Goal: Task Accomplishment & Management: Complete application form

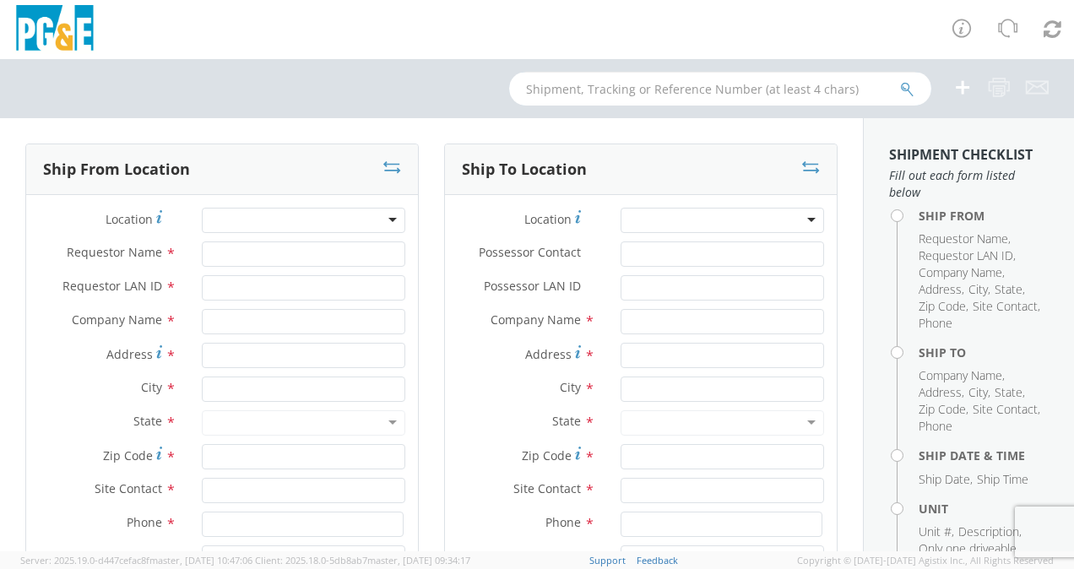
click at [574, 87] on input "text" at bounding box center [720, 89] width 422 height 34
type input "b4"
select select "2041093"
type input "b42635"
click at [900, 80] on button "submit" at bounding box center [907, 90] width 14 height 20
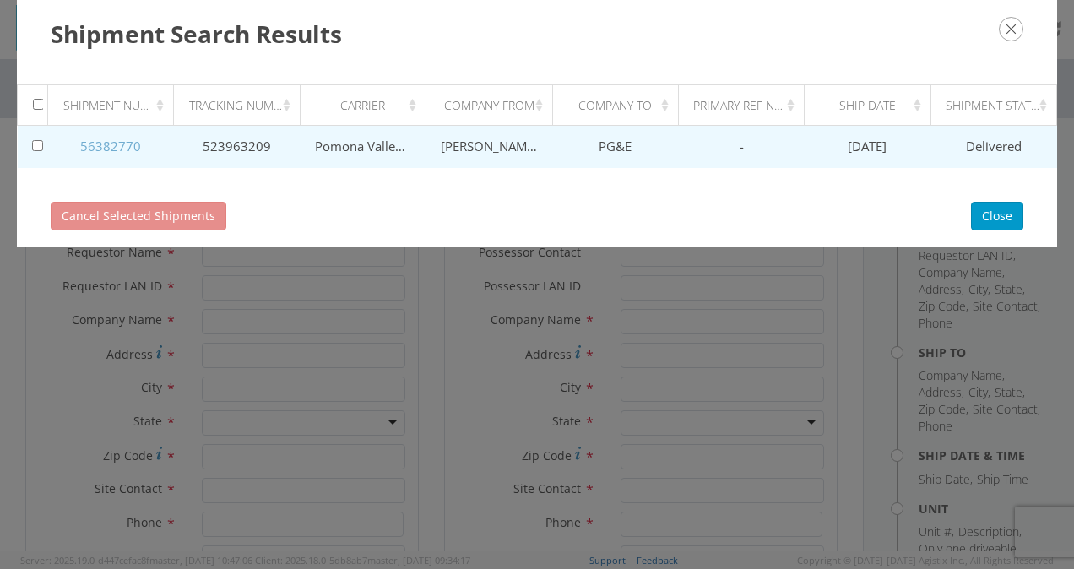
click at [118, 146] on link "56382770" at bounding box center [110, 146] width 61 height 17
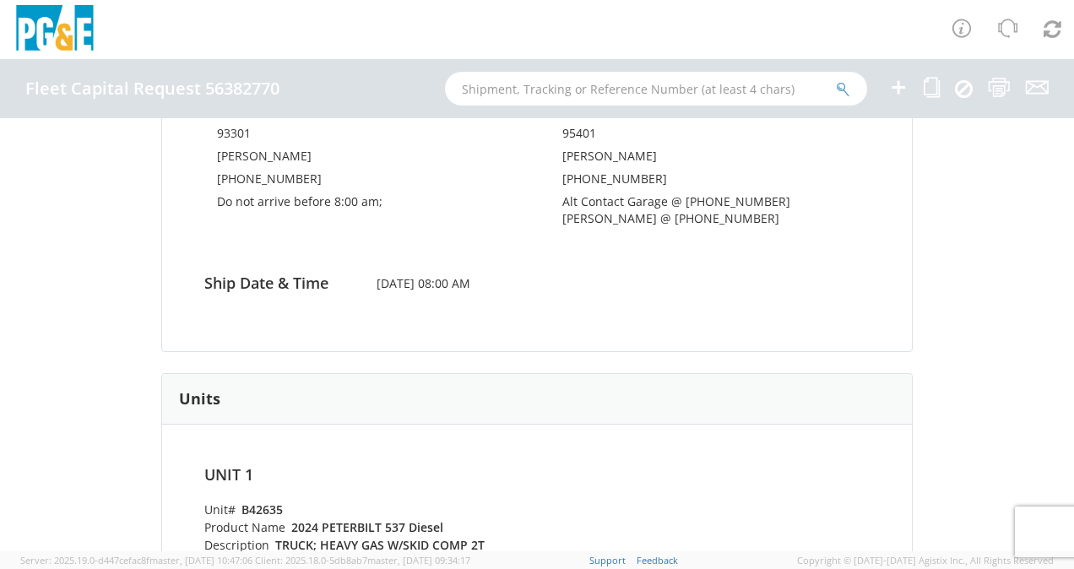
scroll to position [350, 0]
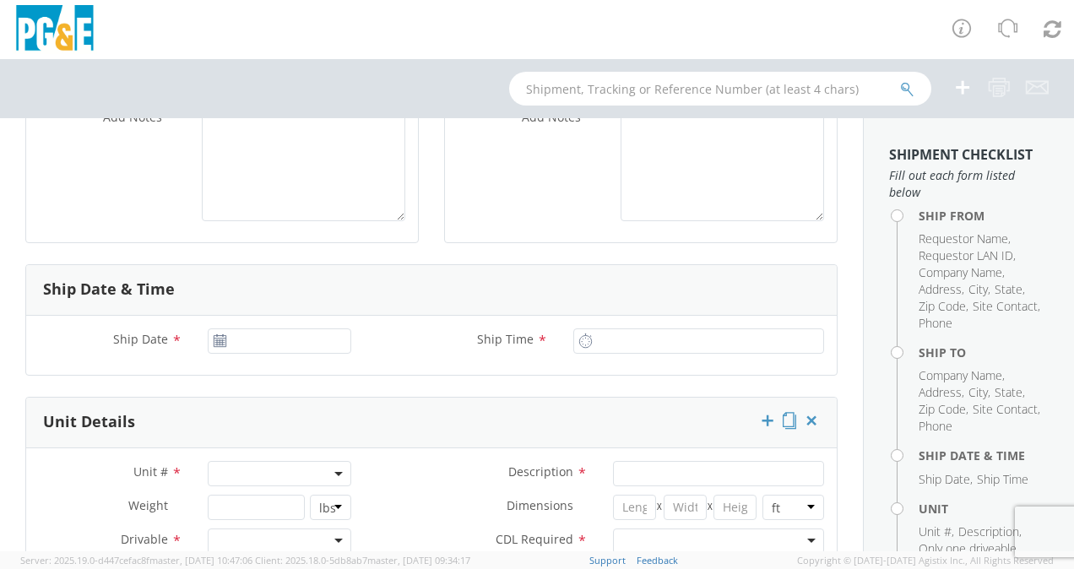
scroll to position [591, 0]
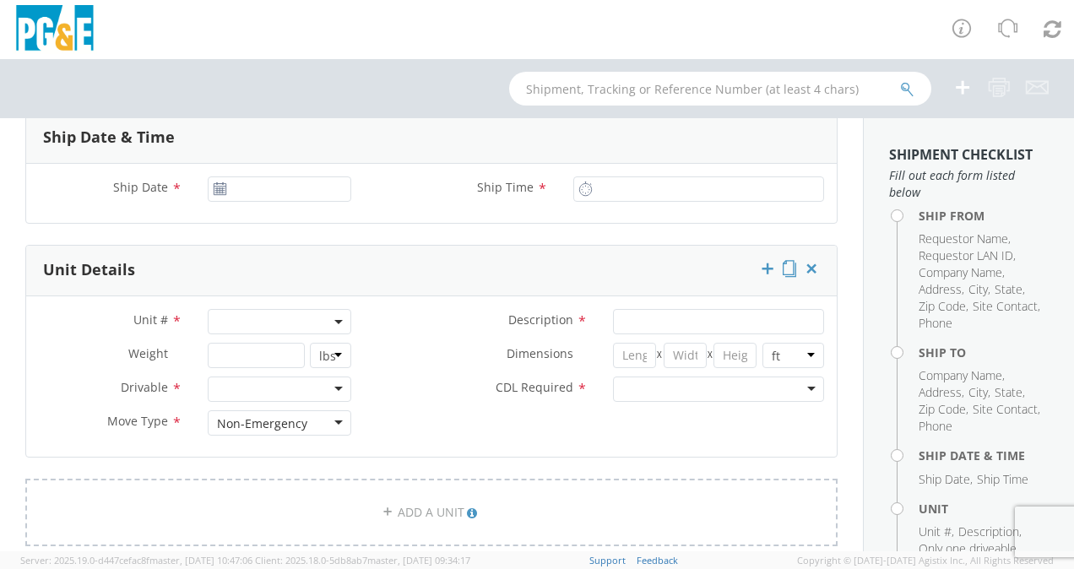
click at [226, 318] on span at bounding box center [280, 321] width 144 height 25
click at [233, 353] on input "search" at bounding box center [278, 349] width 133 height 25
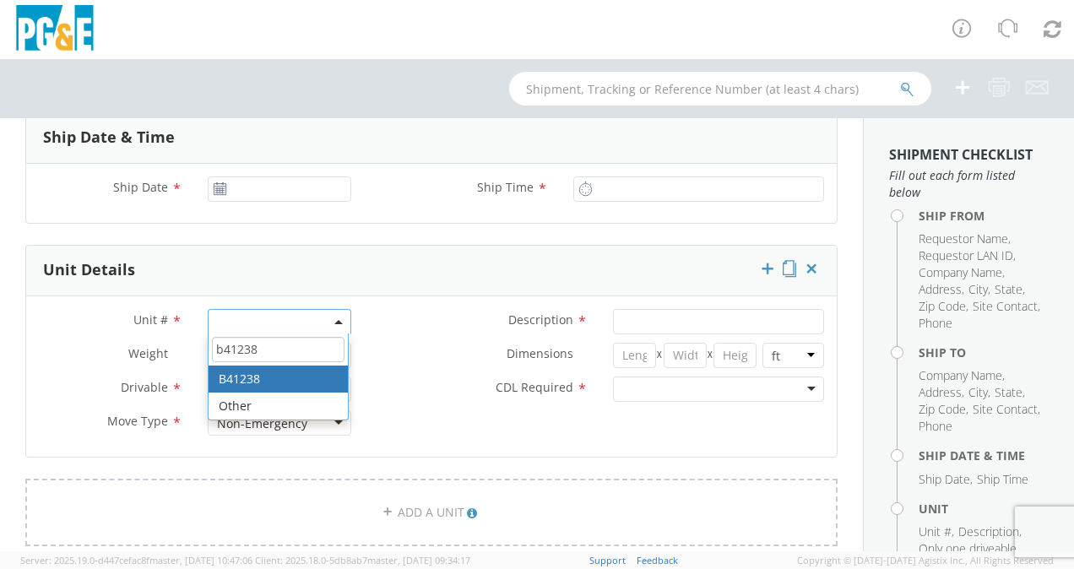
type input "b41238"
type input "VAN; CARGO 4X2"
type input "9070"
select select "B41238"
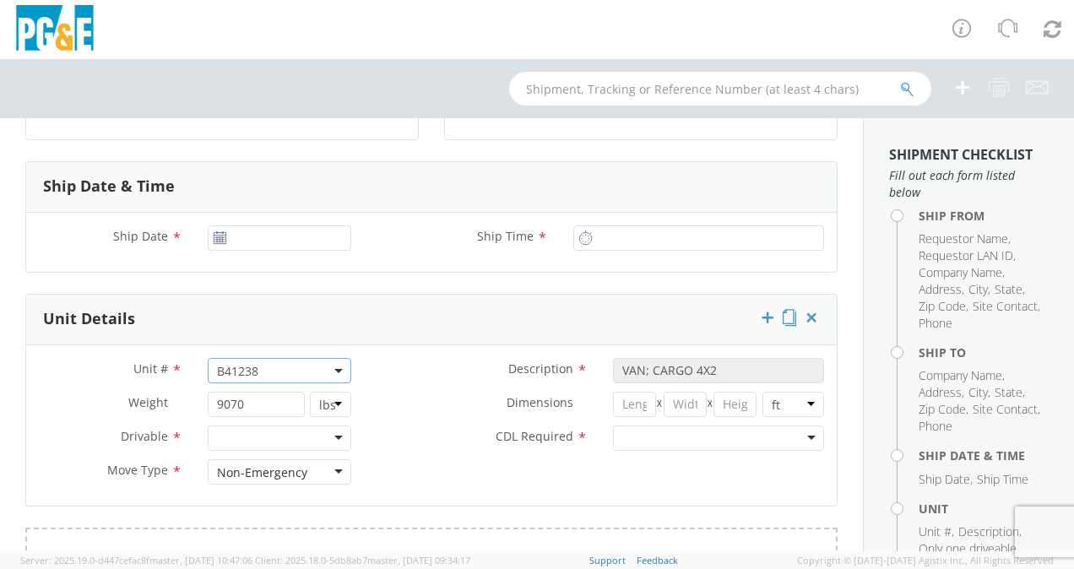
scroll to position [507, 0]
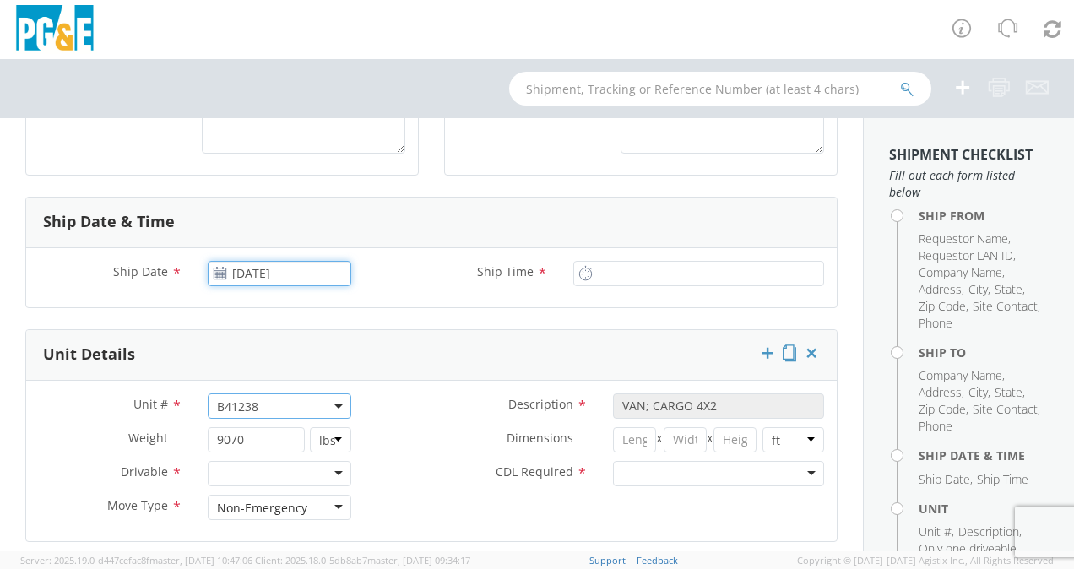
click at [304, 280] on input "[DATE]" at bounding box center [280, 273] width 144 height 25
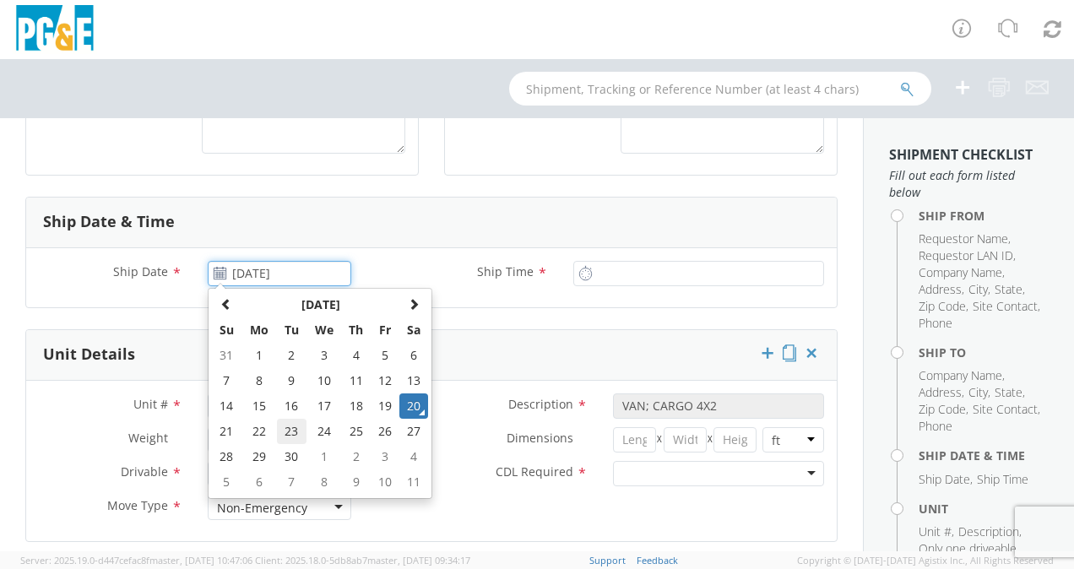
click at [292, 431] on td "23" at bounding box center [292, 431] width 30 height 25
type input "[DATE]"
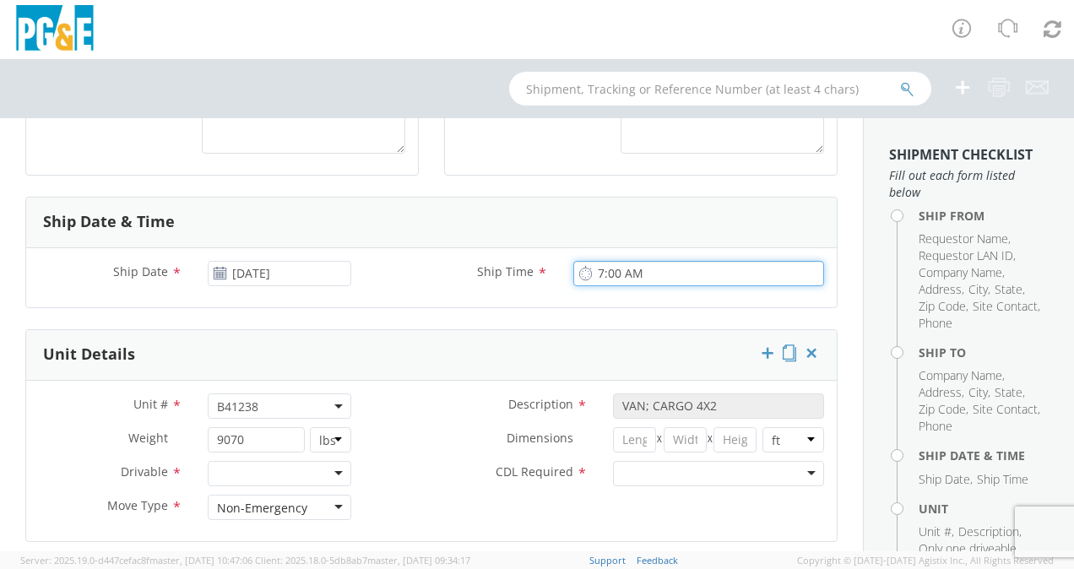
click at [672, 270] on input "7:00 AM" at bounding box center [699, 273] width 251 height 25
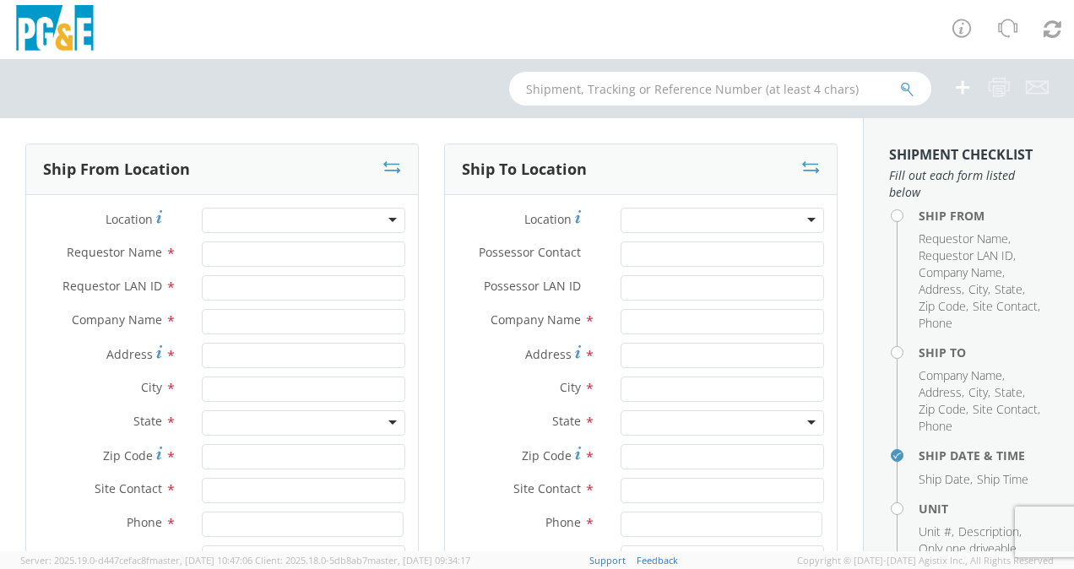
scroll to position [0, 0]
type input "8:00 AM"
click at [638, 213] on div at bounding box center [723, 220] width 204 height 25
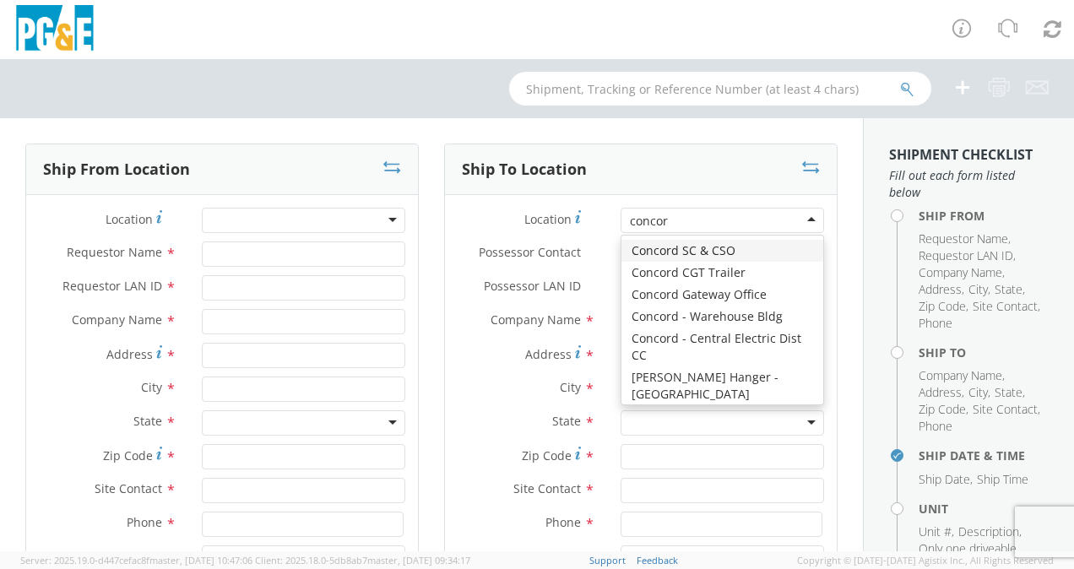
type input "concord"
type input "PG&E"
type input "[STREET_ADDRESS]"
type input "CONCORD"
type input "94518"
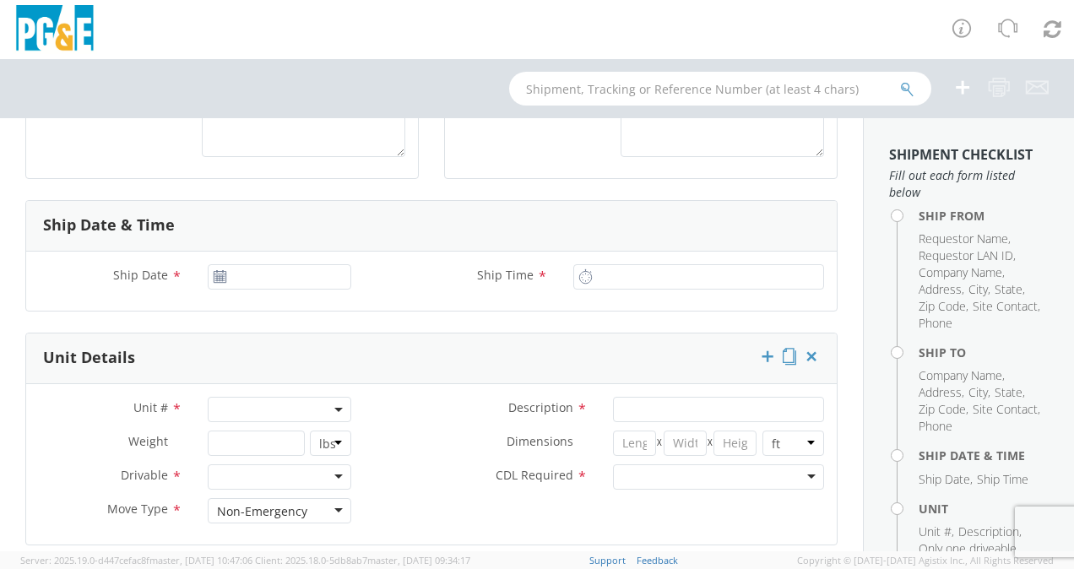
scroll to position [507, 0]
click at [231, 415] on span at bounding box center [280, 406] width 144 height 25
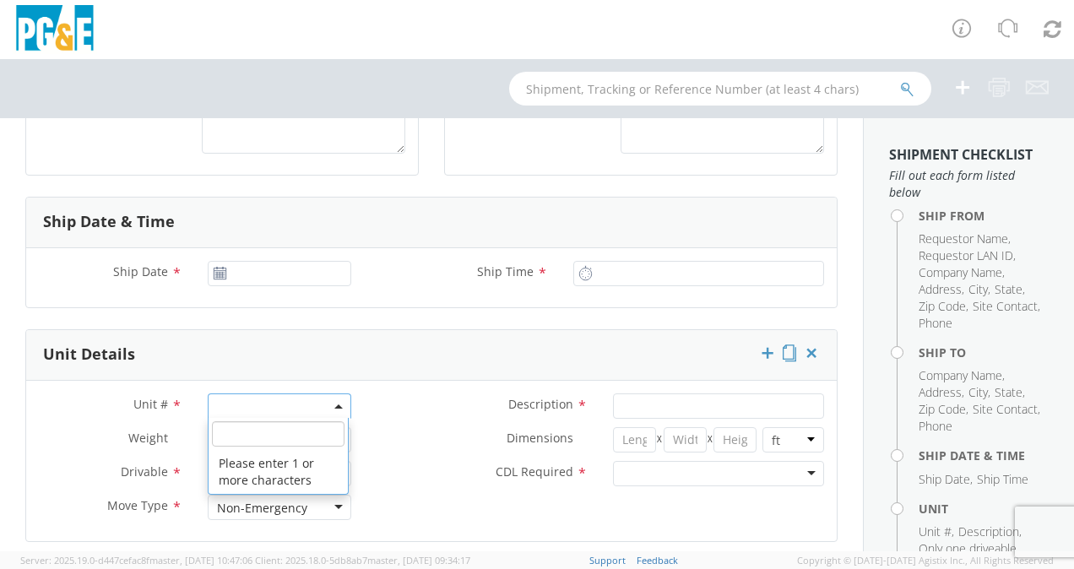
click at [241, 427] on input "search" at bounding box center [278, 434] width 133 height 25
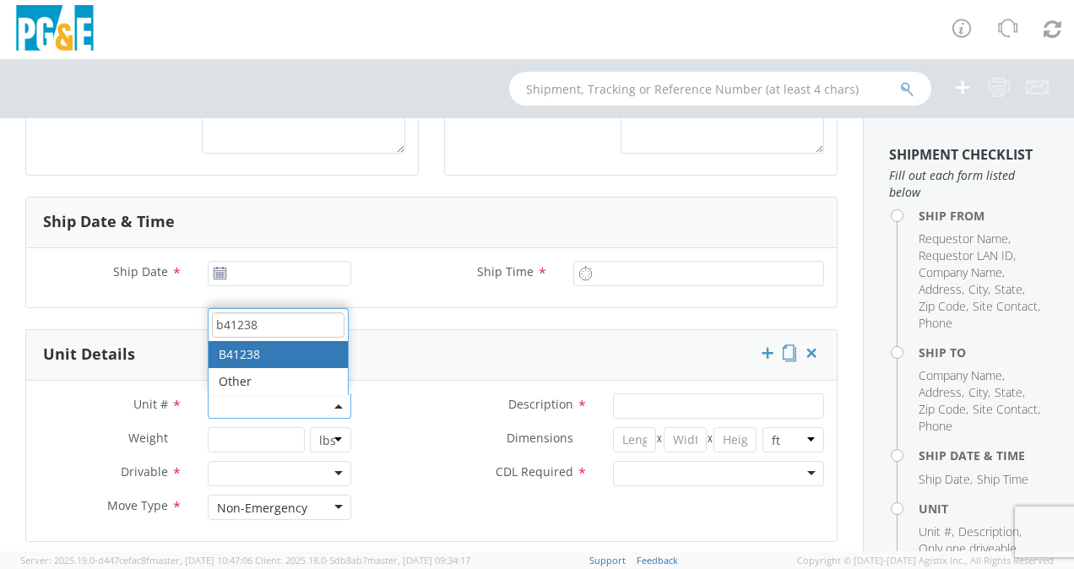
type input "b41238"
type input "VAN; CARGO 4X2"
type input "9070"
select select "B41238"
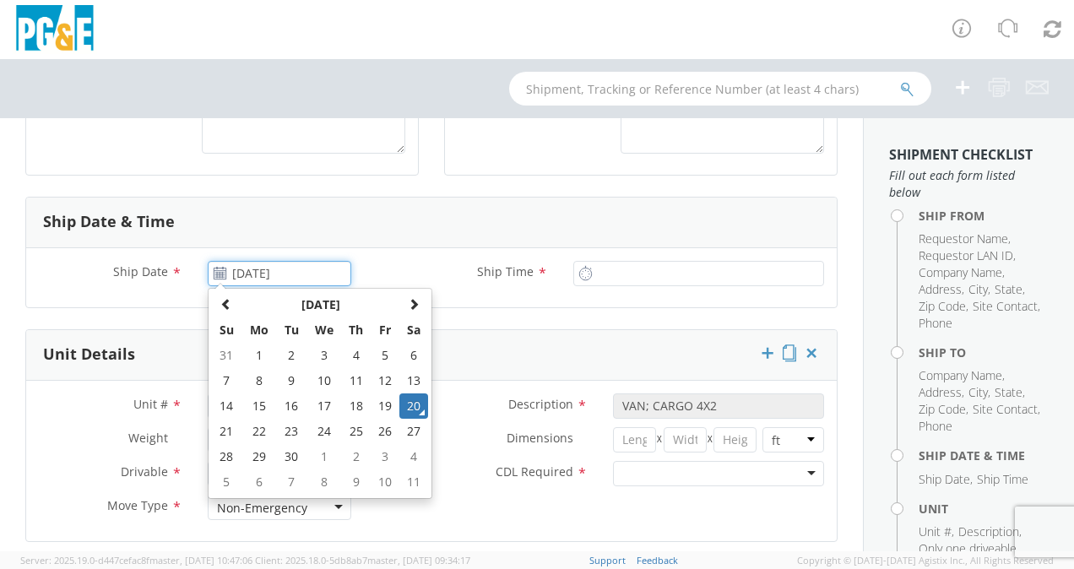
click at [226, 275] on input "[DATE]" at bounding box center [280, 273] width 144 height 25
click at [291, 424] on td "23" at bounding box center [292, 431] width 30 height 25
type input "[DATE]"
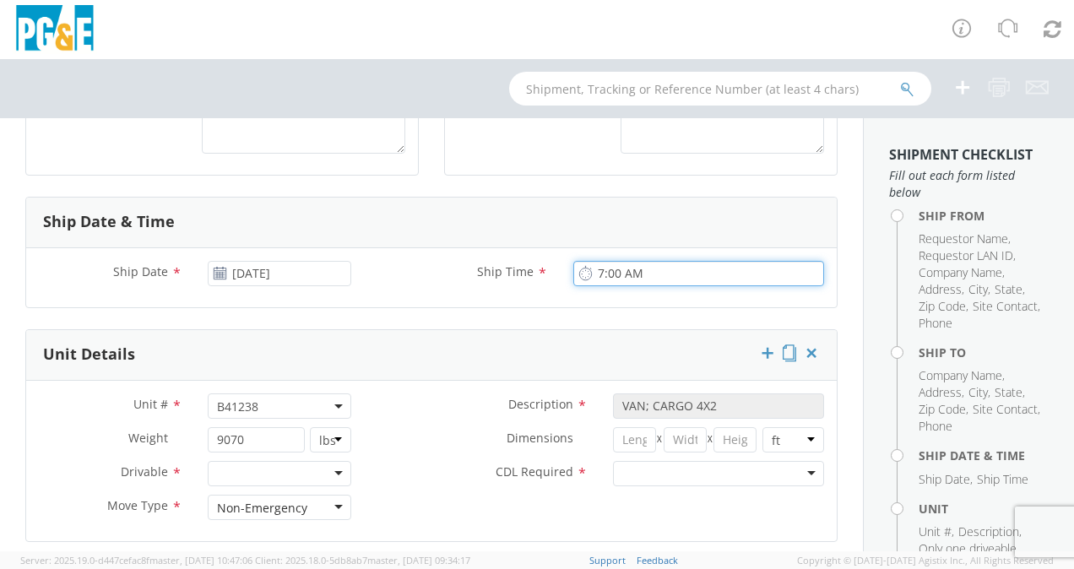
click at [620, 276] on input "7:00 AM" at bounding box center [699, 273] width 251 height 25
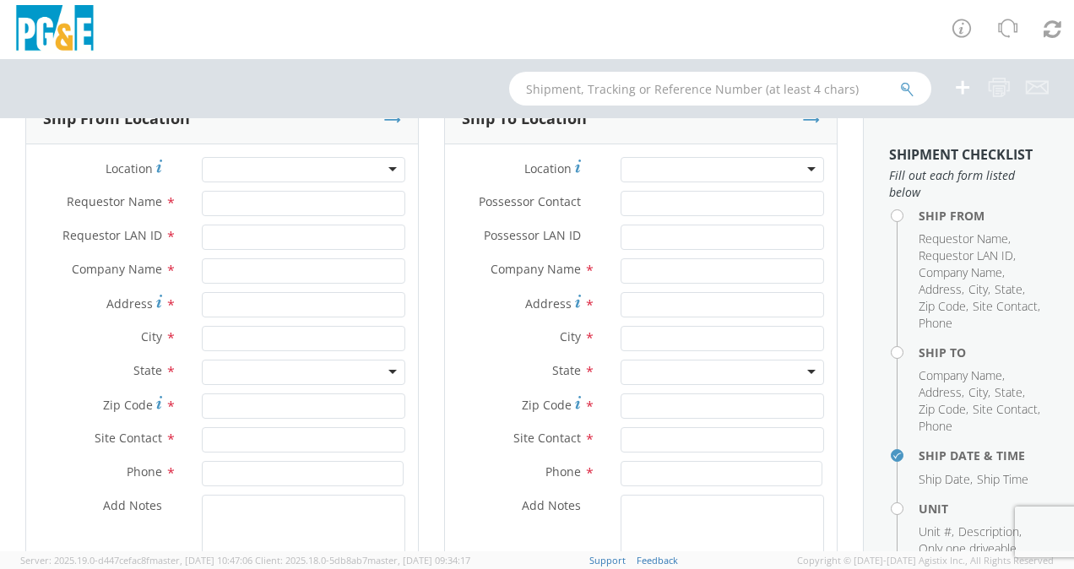
scroll to position [0, 0]
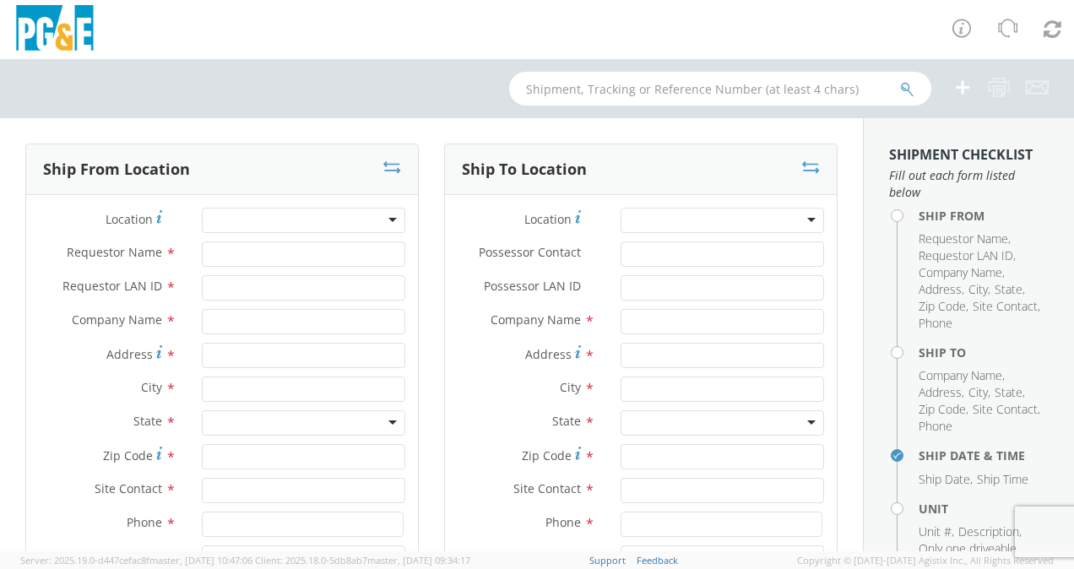
type input "8:00 AM"
click at [666, 220] on div at bounding box center [723, 220] width 204 height 25
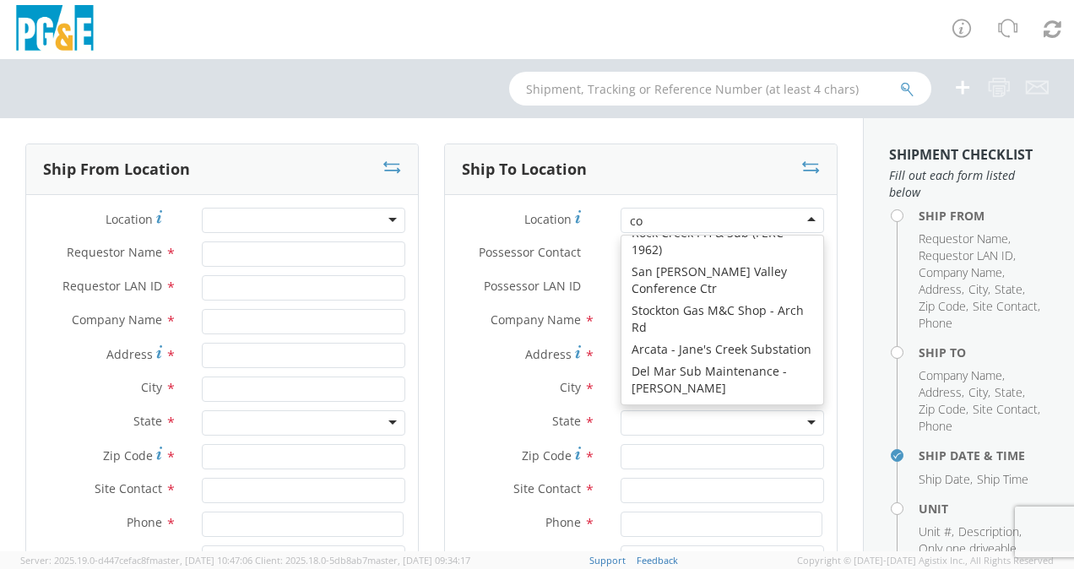
scroll to position [3, 0]
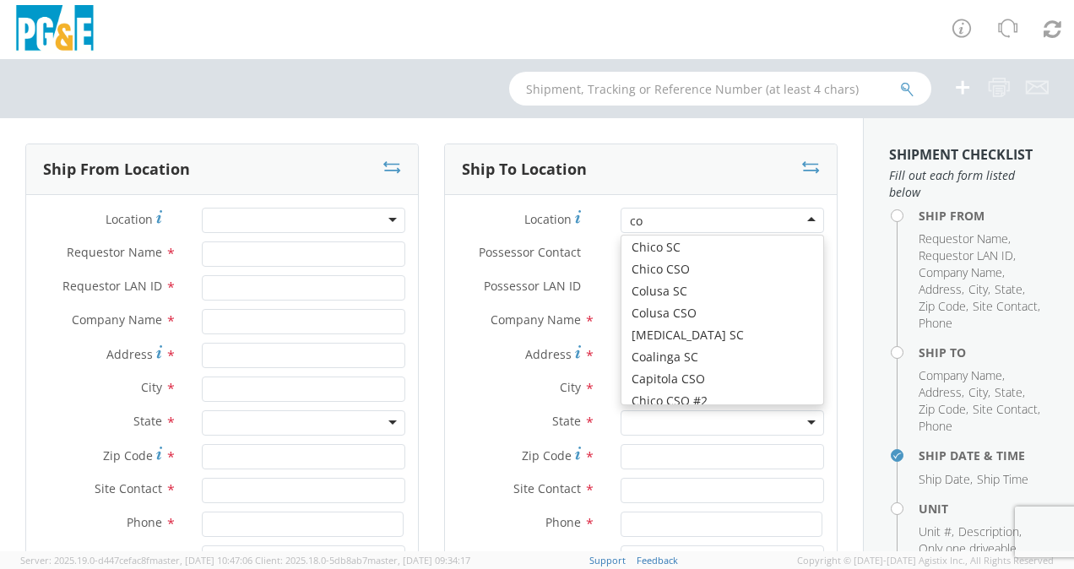
type input "con"
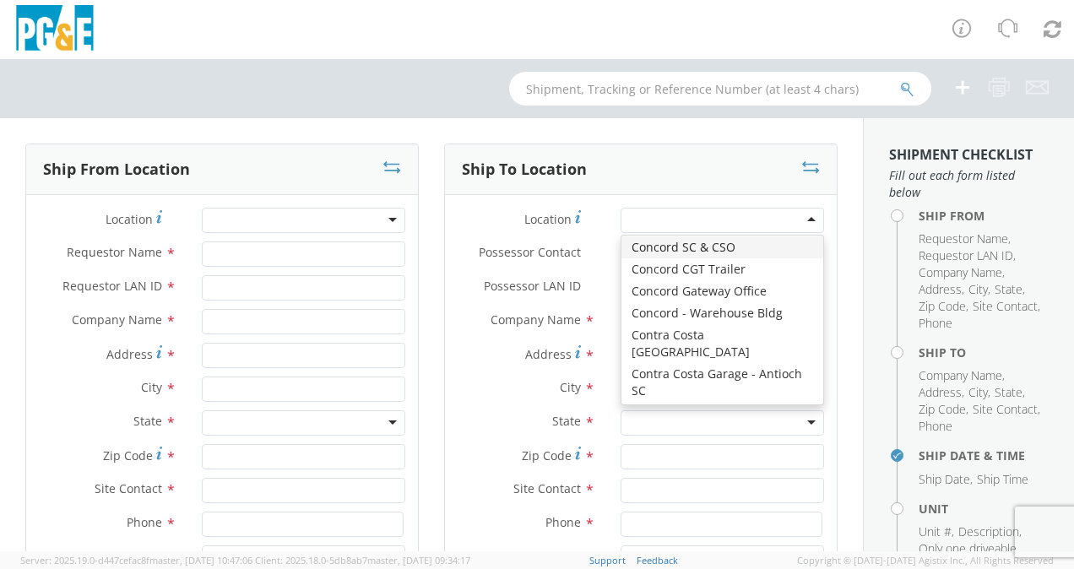
type input "PG&E"
type input "[STREET_ADDRESS]"
type input "CONCORD"
type input "94518"
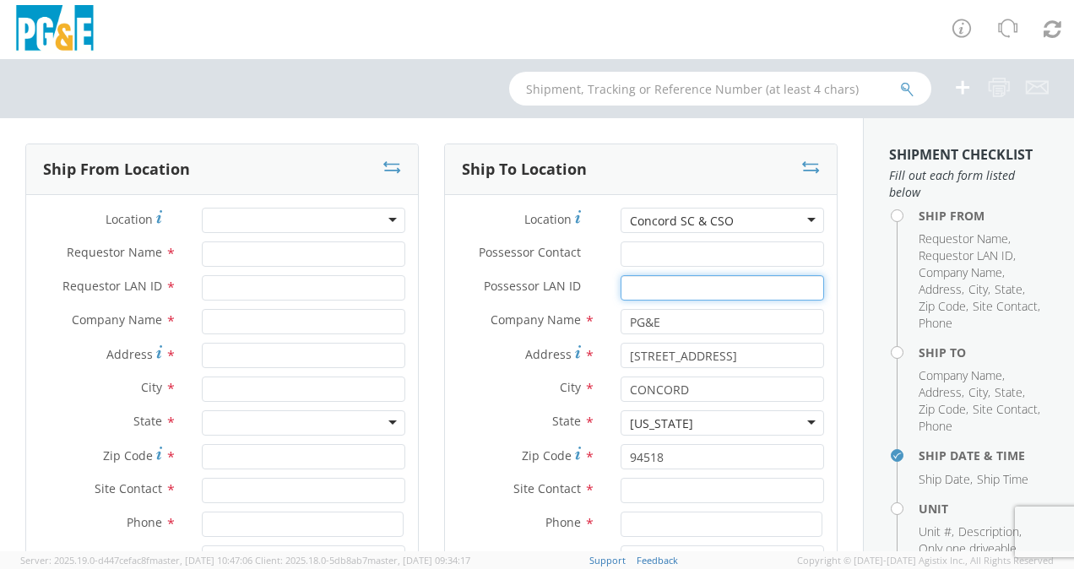
click at [645, 277] on input "Possessor LAN ID *" at bounding box center [723, 287] width 204 height 25
paste input "JYCM"
type input "J"
paste input "MFBS"
type input "MFBS"
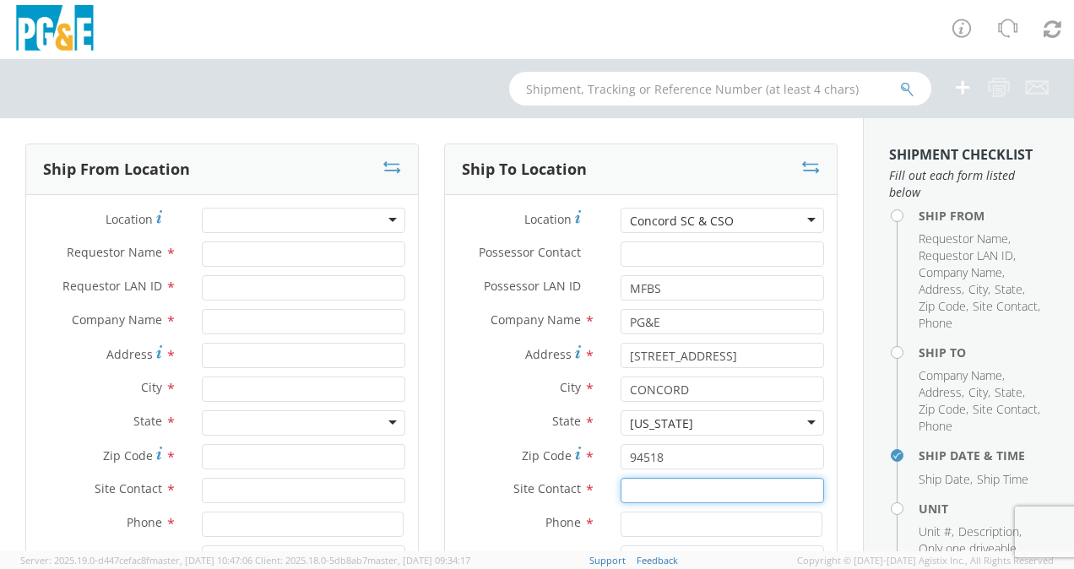
click at [659, 495] on input "text" at bounding box center [723, 490] width 204 height 25
paste input "[PERSON_NAME]"
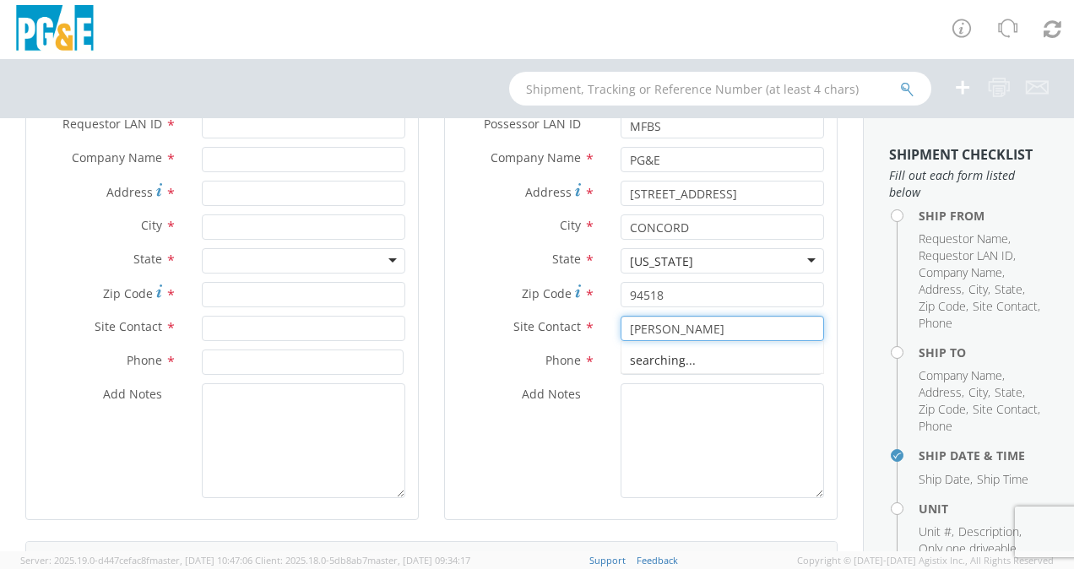
scroll to position [169, 0]
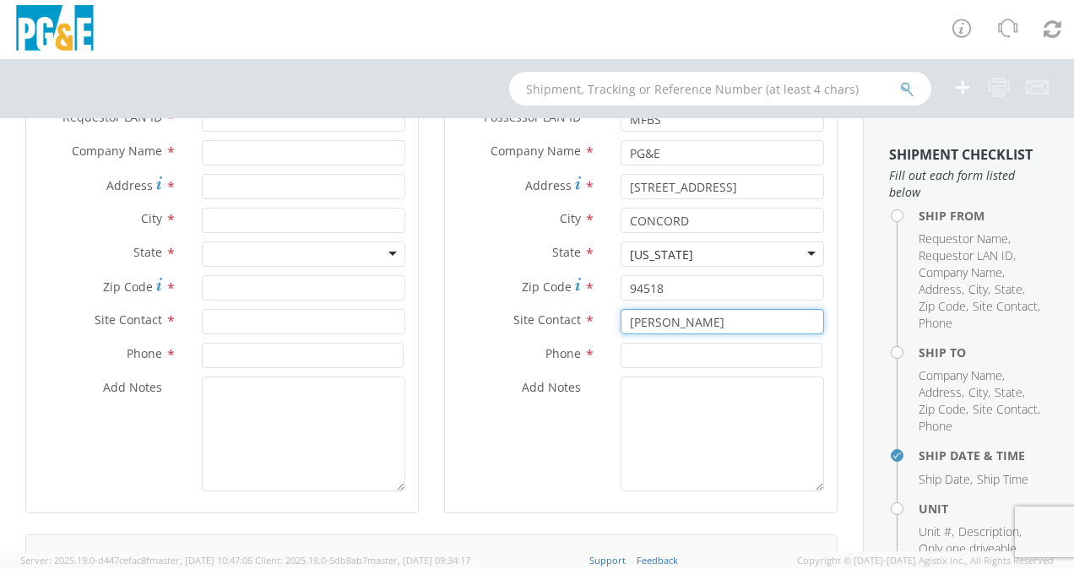
type input "[PERSON_NAME]"
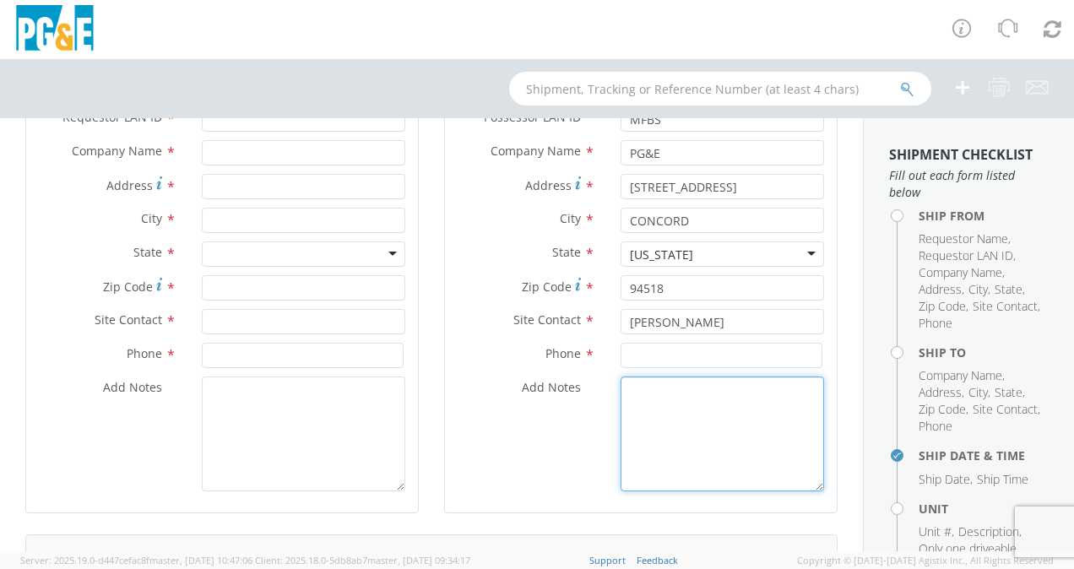
drag, startPoint x: 640, startPoint y: 399, endPoint x: 904, endPoint y: 373, distance: 264.8
click at [642, 399] on textarea "Add Notes *" at bounding box center [723, 434] width 204 height 115
paste textarea "[PHONE_NUMBER]"
type textarea "Alt Contact Garage @ [PHONE_NUMBER]"
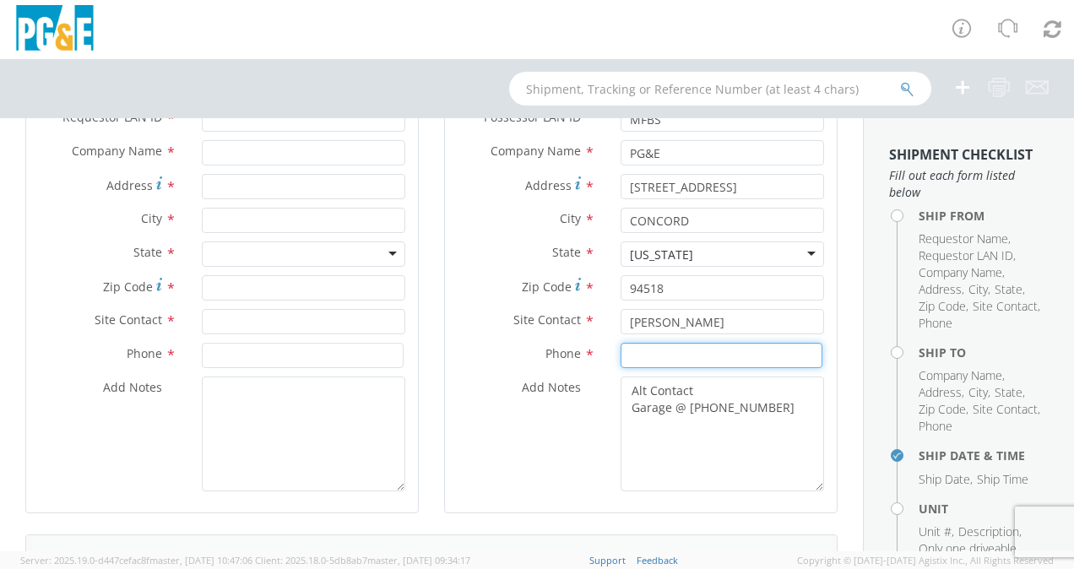
click at [677, 354] on input at bounding box center [722, 355] width 202 height 25
paste input "[PHONE_NUMBER]"
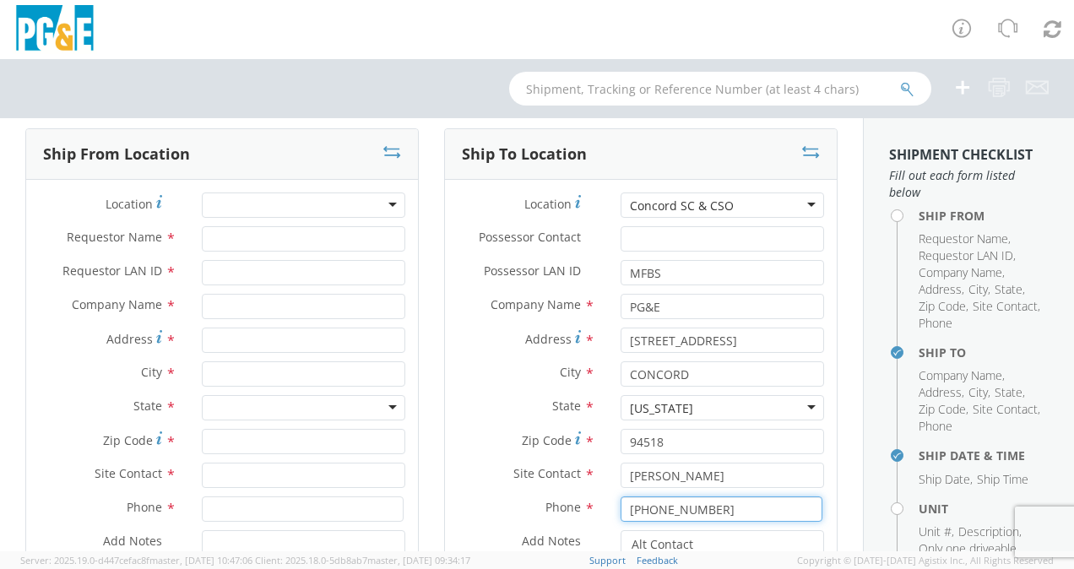
scroll to position [0, 0]
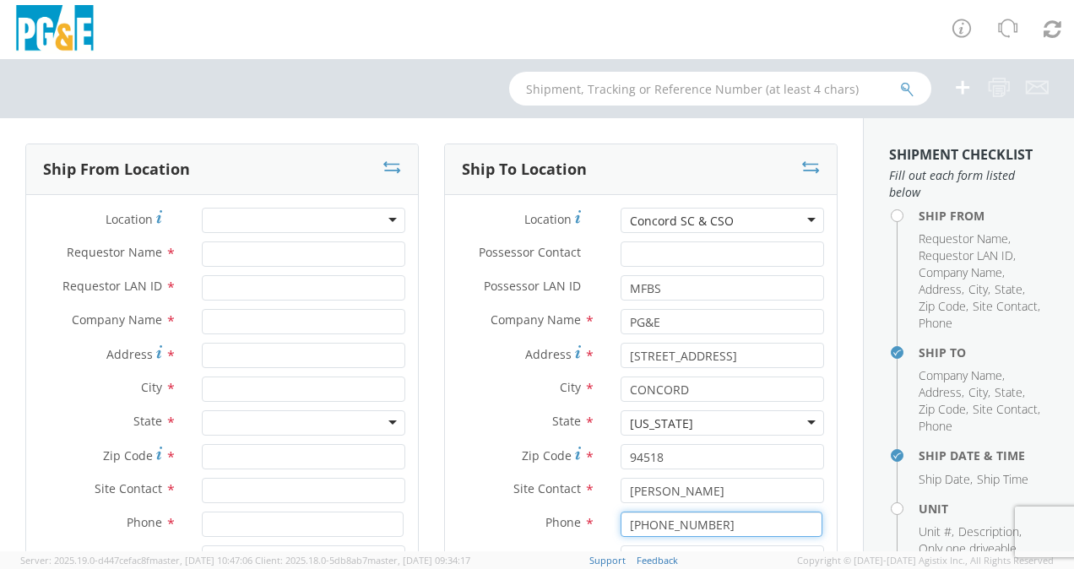
type input "[PHONE_NUMBER]"
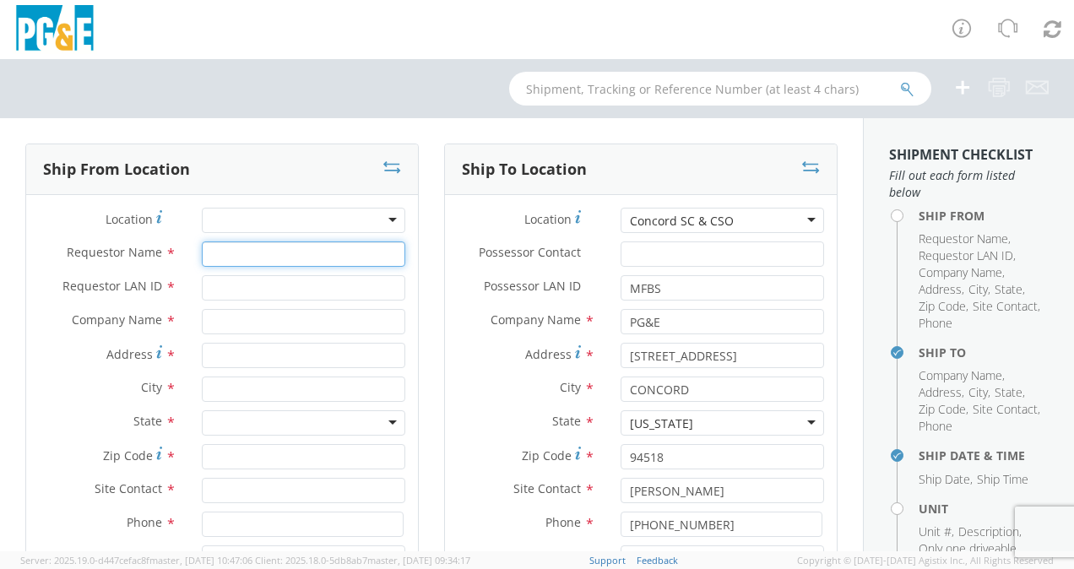
click at [219, 245] on input "Requestor Name *" at bounding box center [304, 254] width 204 height 25
type input "[PERSON_NAME]"
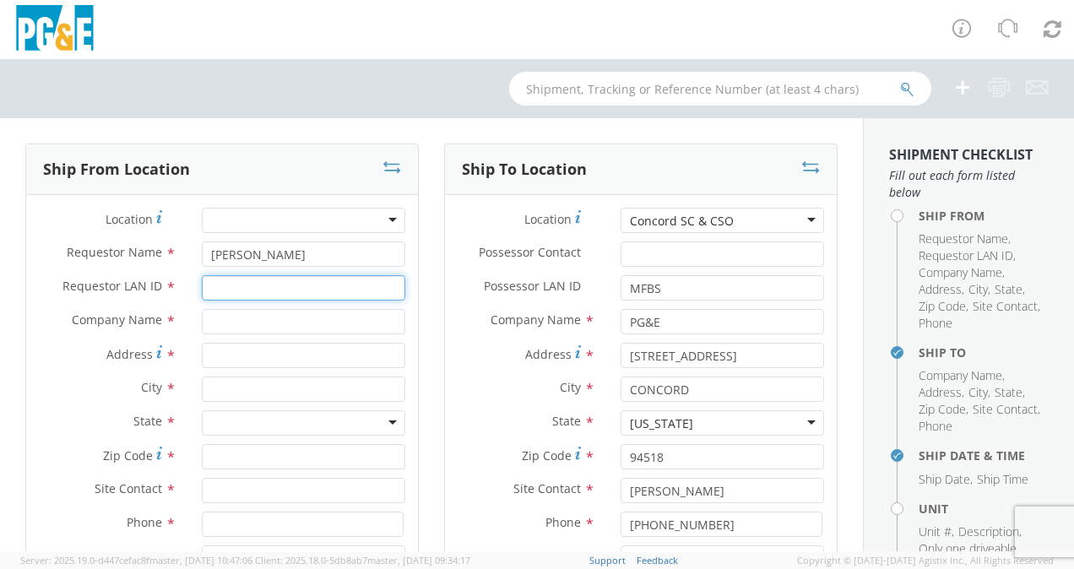
click at [279, 289] on input "Requestor LAN ID *" at bounding box center [304, 287] width 204 height 25
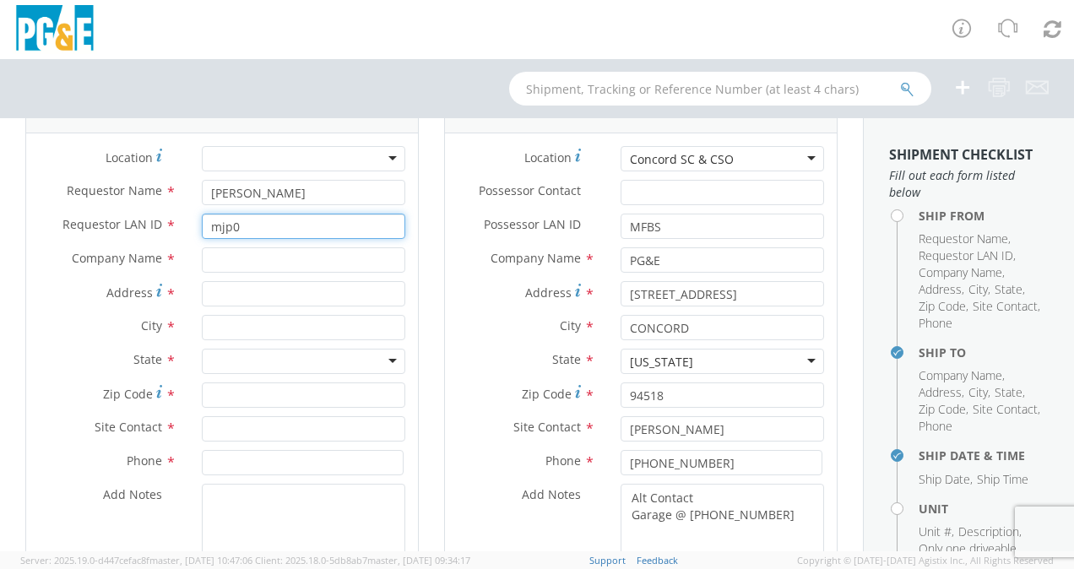
scroll to position [84, 0]
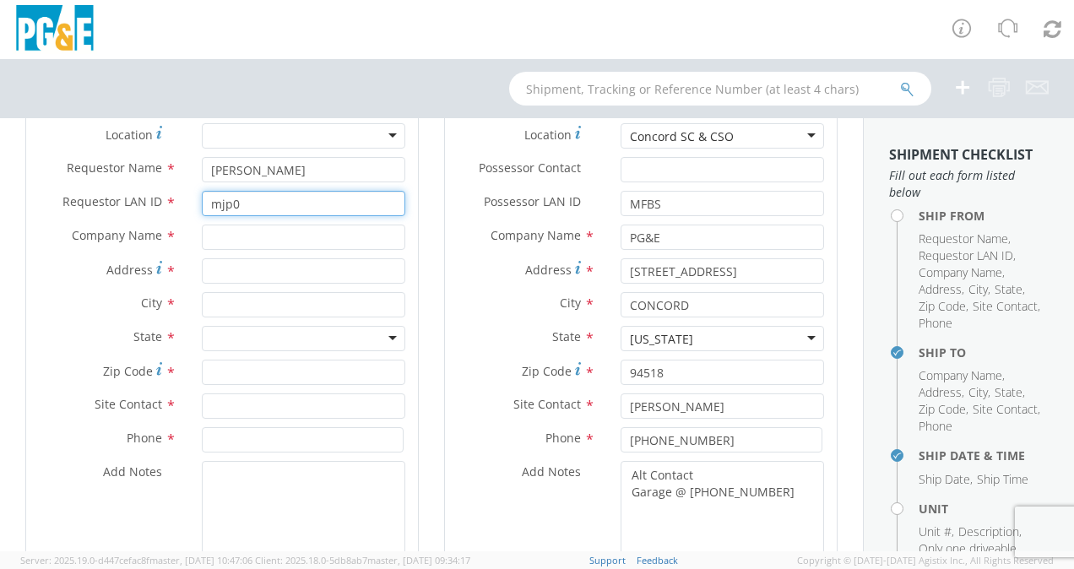
type input "mjp0"
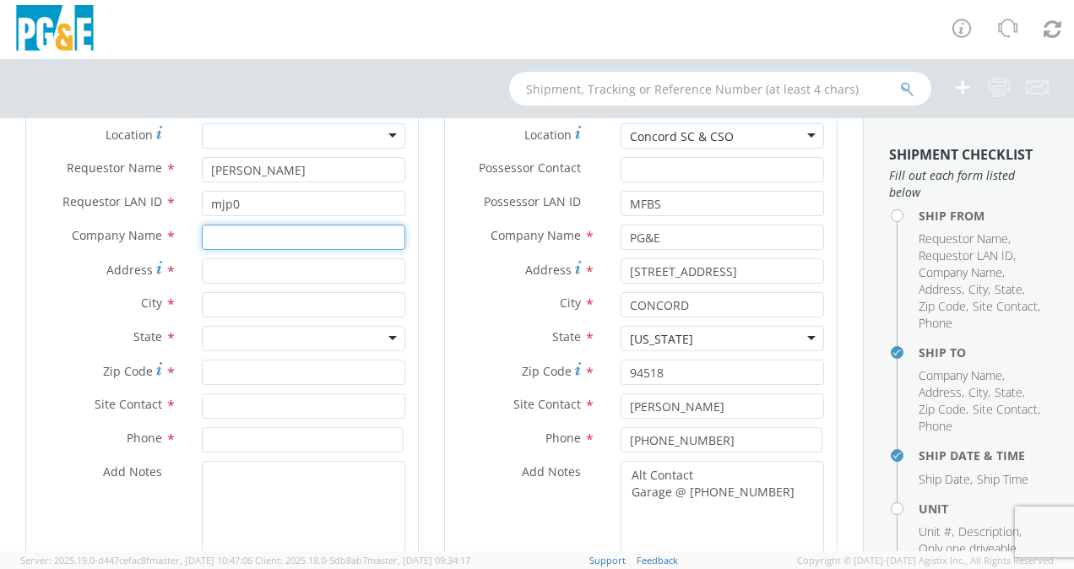
click at [223, 242] on input "text" at bounding box center [304, 237] width 204 height 25
type input "Enoven"
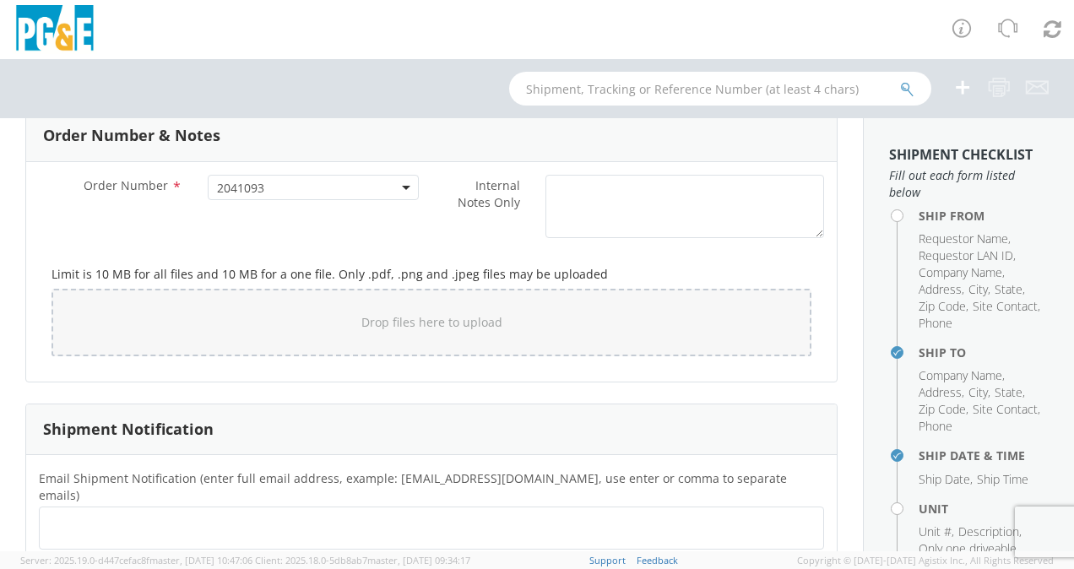
scroll to position [1068, 0]
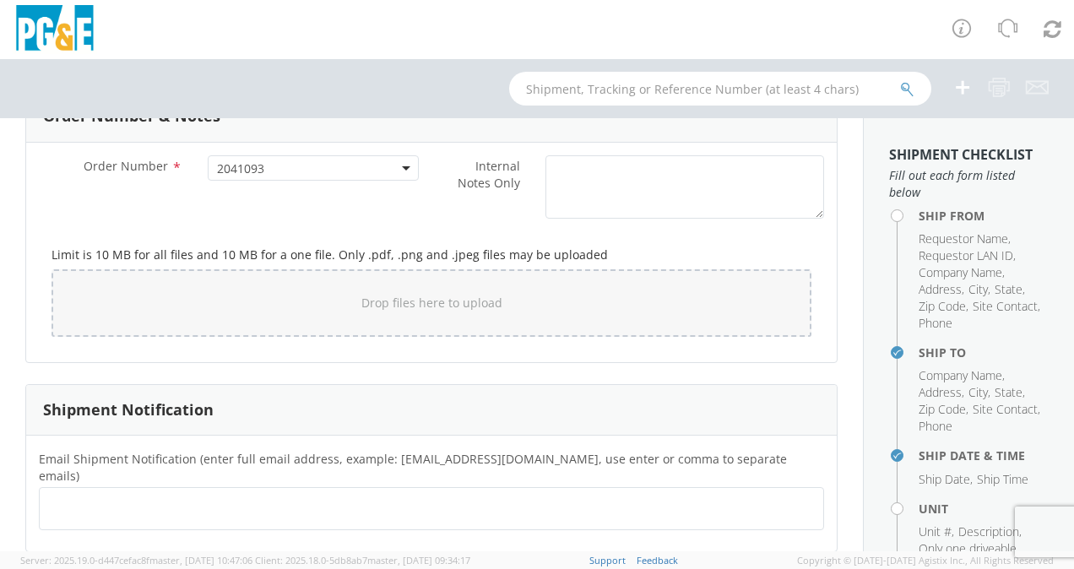
click at [71, 495] on ul at bounding box center [431, 509] width 770 height 28
paste input "[EMAIL_ADDRESS][DOMAIN_NAME]"
type input "[EMAIL_ADDRESS][DOMAIN_NAME]"
click at [130, 495] on ul "[EMAIL_ADDRESS][DOMAIN_NAME] ×" at bounding box center [431, 509] width 770 height 29
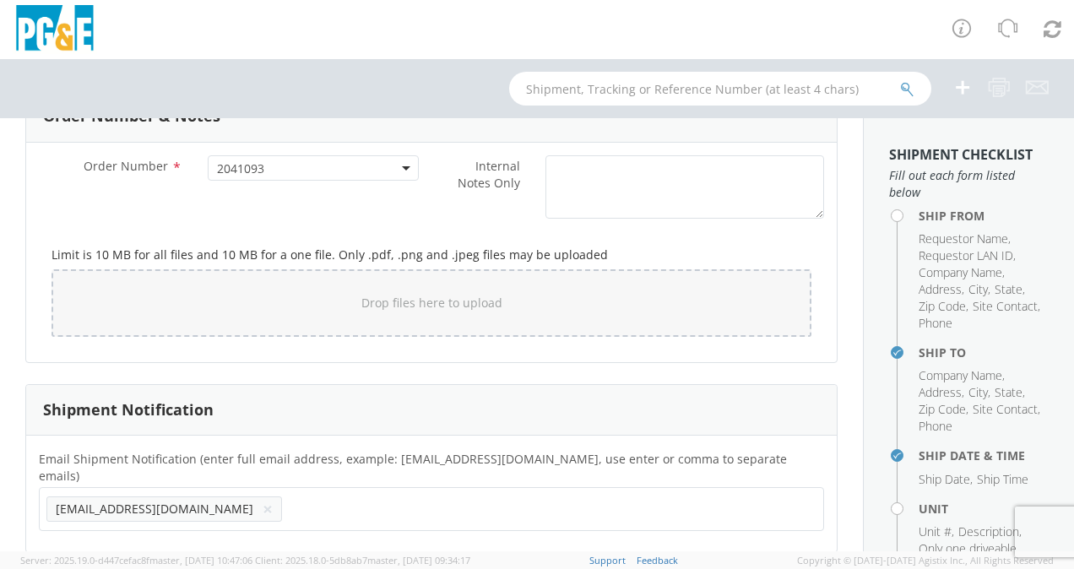
scroll to position [0, 0]
paste input "[EMAIL_ADDRESS][DOMAIN_NAME]"
type input "[EMAIL_ADDRESS][DOMAIN_NAME]"
click at [429, 495] on ul "[EMAIL_ADDRESS][DOMAIN_NAME] ×" at bounding box center [431, 509] width 770 height 29
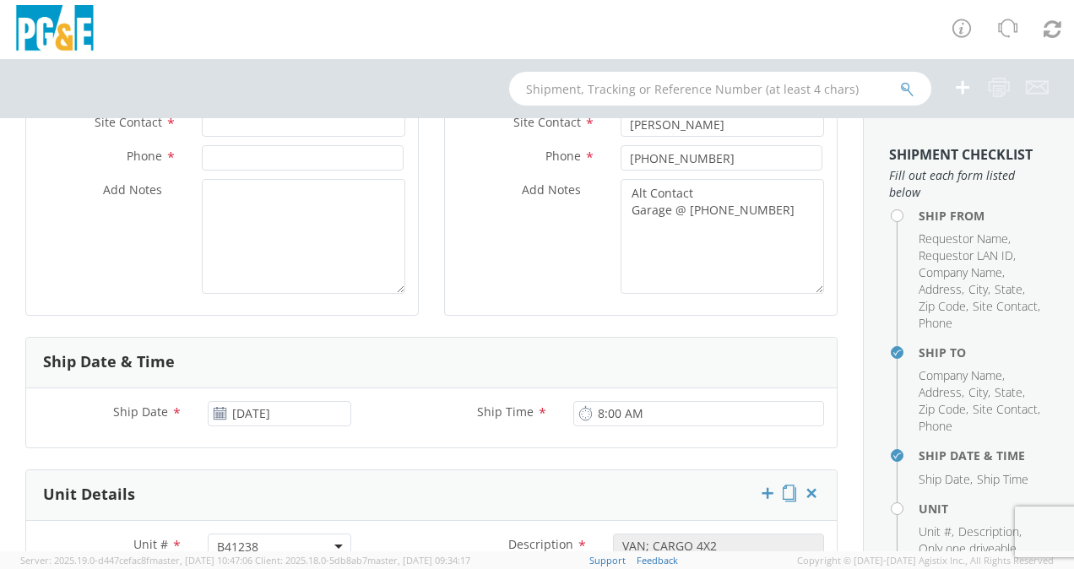
scroll to position [307, 0]
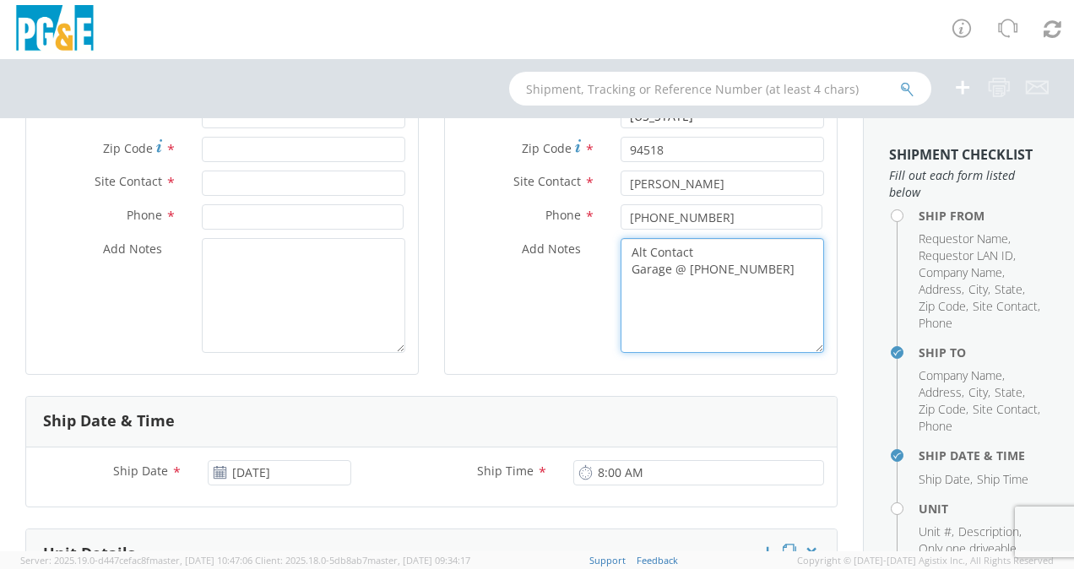
click at [641, 297] on textarea "Alt Contact Garage @ [PHONE_NUMBER]" at bounding box center [723, 295] width 204 height 115
drag, startPoint x: 759, startPoint y: 263, endPoint x: 796, endPoint y: 269, distance: 37.6
click at [761, 263] on textarea "Alt Contact Garage @ [PHONE_NUMBER]" at bounding box center [723, 295] width 204 height 115
paste textarea "[PERSON_NAME] @ [PHONE_NUMBER]"
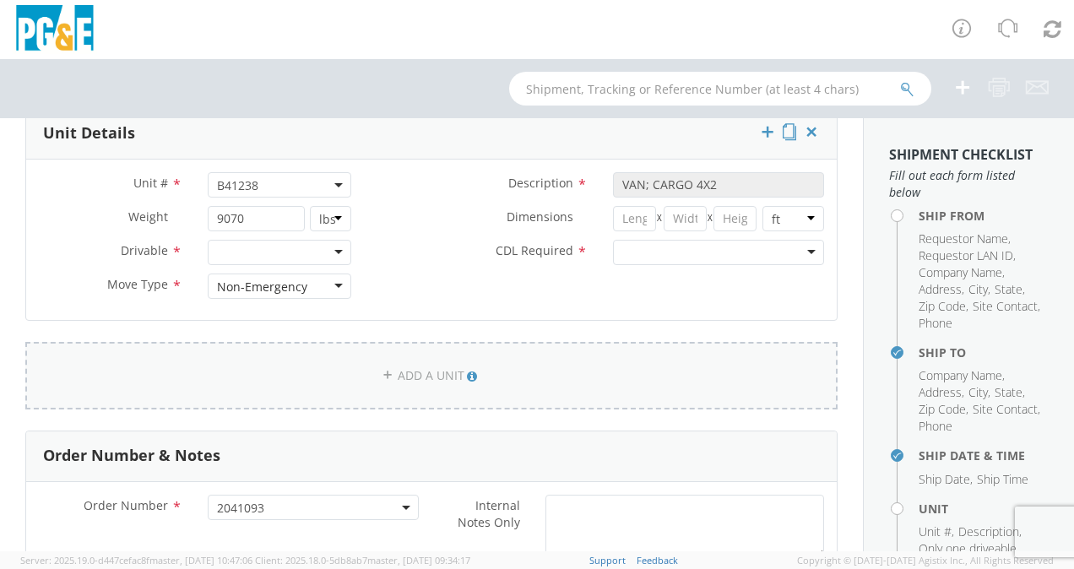
scroll to position [730, 0]
type textarea "Alt Contact Garage @ [PHONE_NUMBER] [PERSON_NAME] @ [PHONE_NUMBER]"
click at [333, 238] on div at bounding box center [280, 250] width 144 height 25
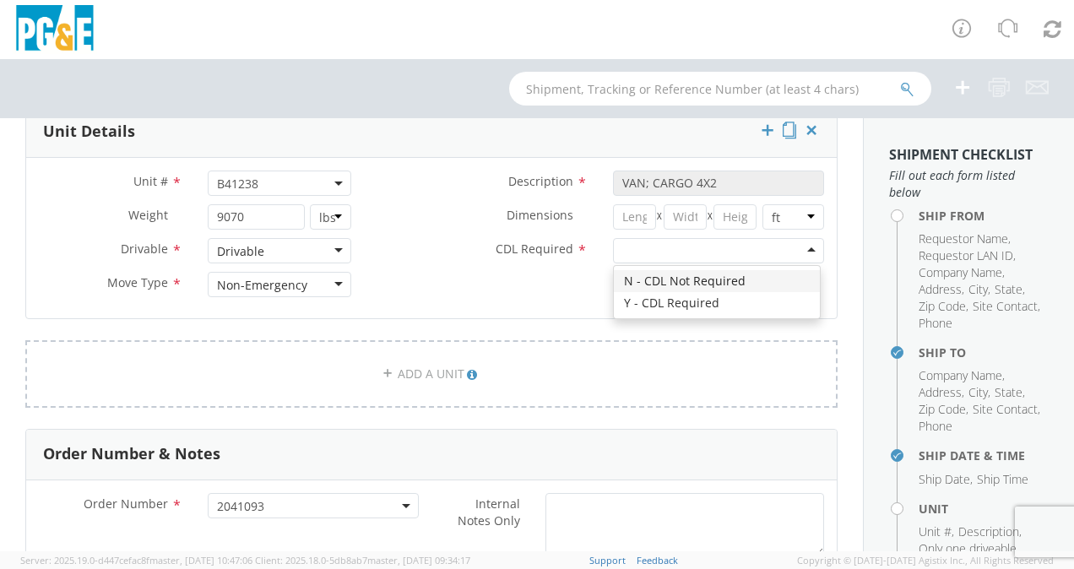
click at [799, 246] on div at bounding box center [718, 250] width 211 height 25
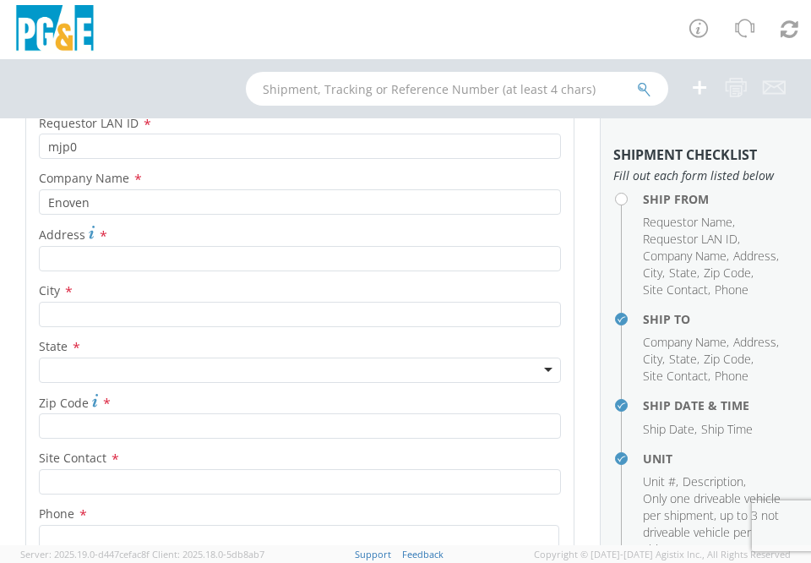
scroll to position [253, 0]
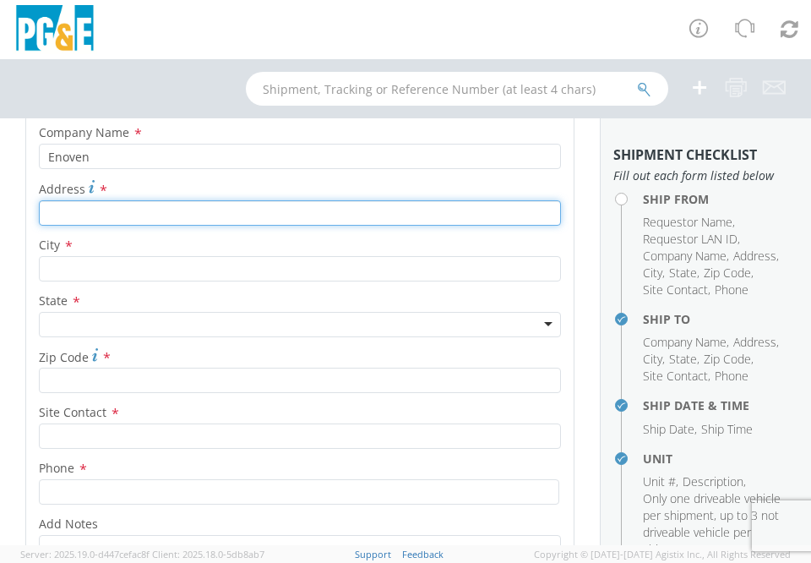
click at [126, 204] on input "Address *" at bounding box center [300, 212] width 522 height 25
paste input "[STREET_ADDRESS]"
type input "[STREET_ADDRESS]"
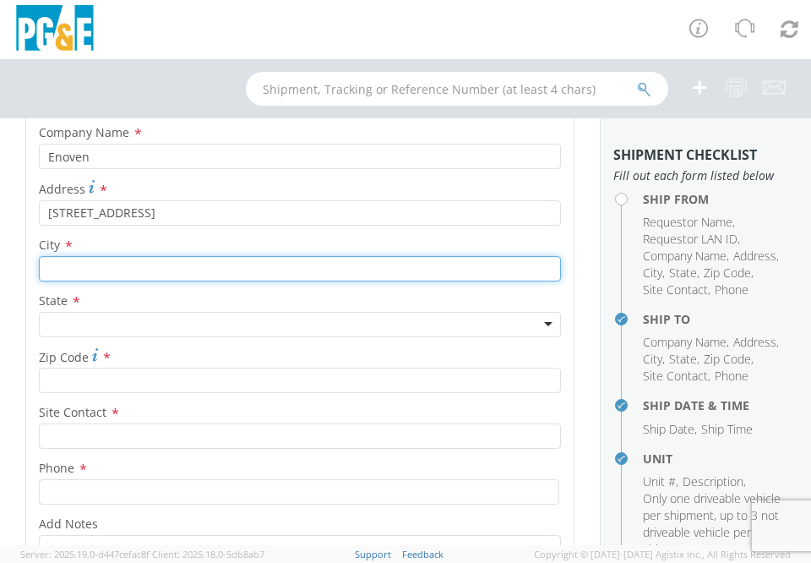
click at [76, 274] on input "text" at bounding box center [300, 268] width 522 height 25
paste input "[GEOGRAPHIC_DATA]"
type input "[GEOGRAPHIC_DATA]"
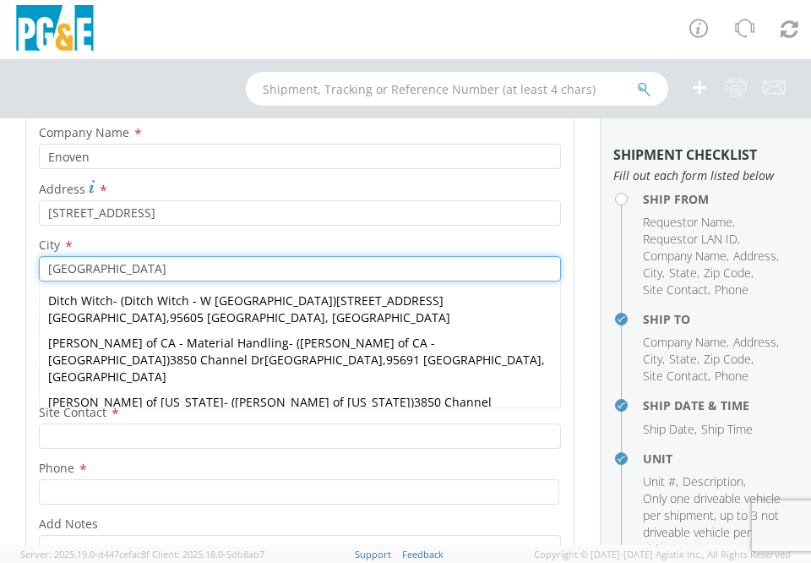
click at [73, 325] on div "Ditch Witch - ( Ditch Witch - W [GEOGRAPHIC_DATA] ) [STREET_ADDRESS]" at bounding box center [300, 309] width 520 height 42
type input "Ditch Witch"
type input "[STREET_ADDRESS]"
type input "95605"
type input "Ditch Witch - W [GEOGRAPHIC_DATA]"
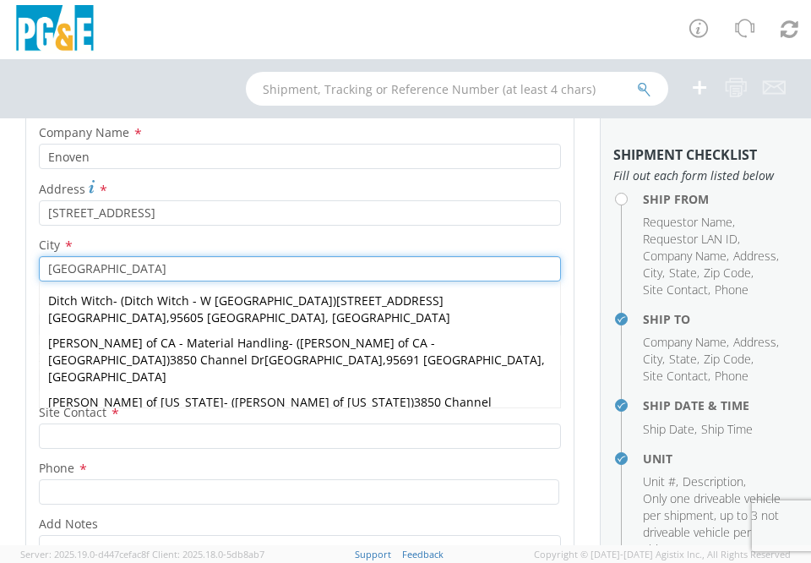
type input "[PHONE_NUMBER]"
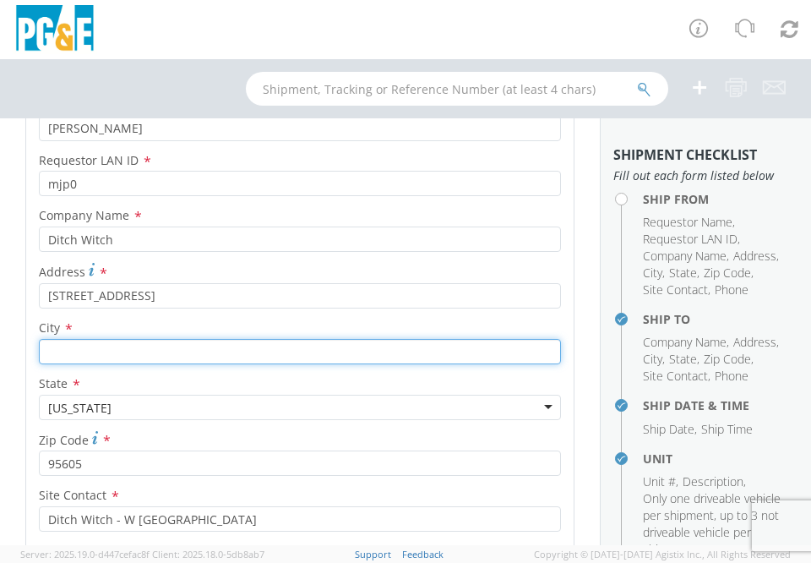
scroll to position [169, 0]
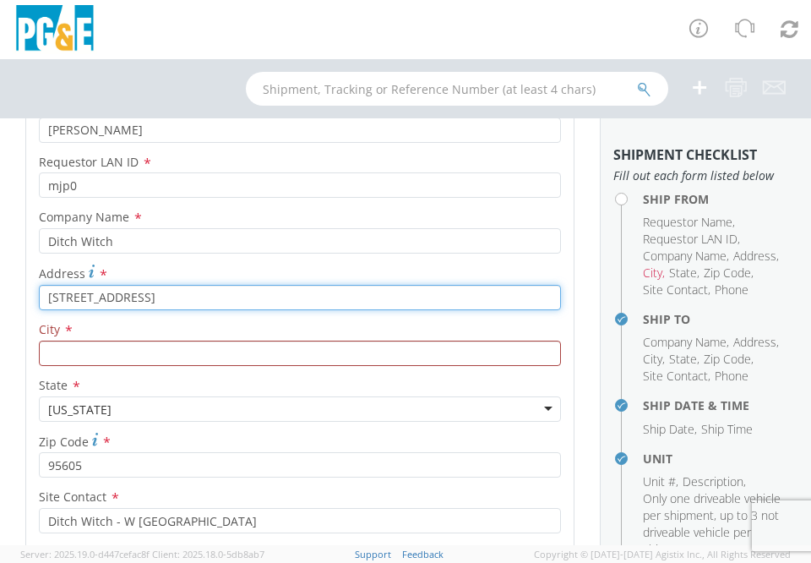
drag, startPoint x: 144, startPoint y: 296, endPoint x: 0, endPoint y: 299, distance: 143.6
paste input "[STREET_ADDRESS]"
type input "[STREET_ADDRESS]"
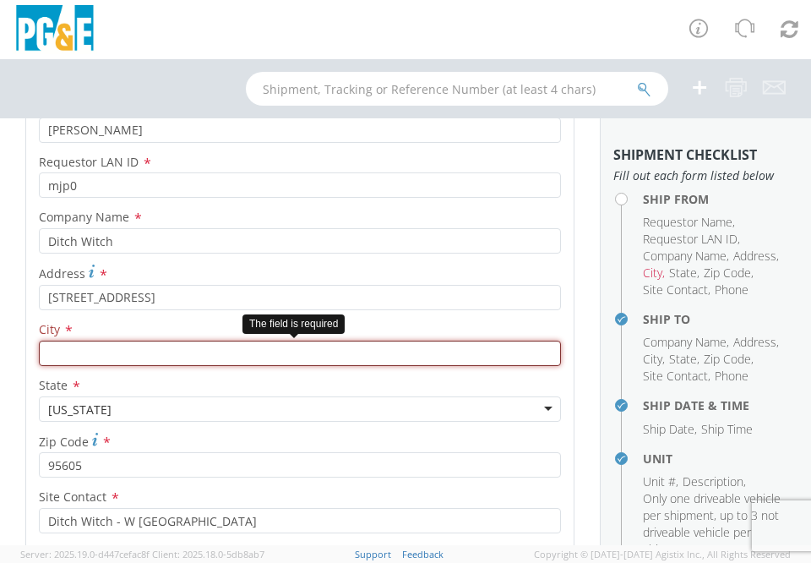
click at [71, 358] on input "text" at bounding box center [300, 352] width 522 height 25
click at [60, 350] on input "text" at bounding box center [300, 352] width 522 height 25
paste input "[GEOGRAPHIC_DATA]"
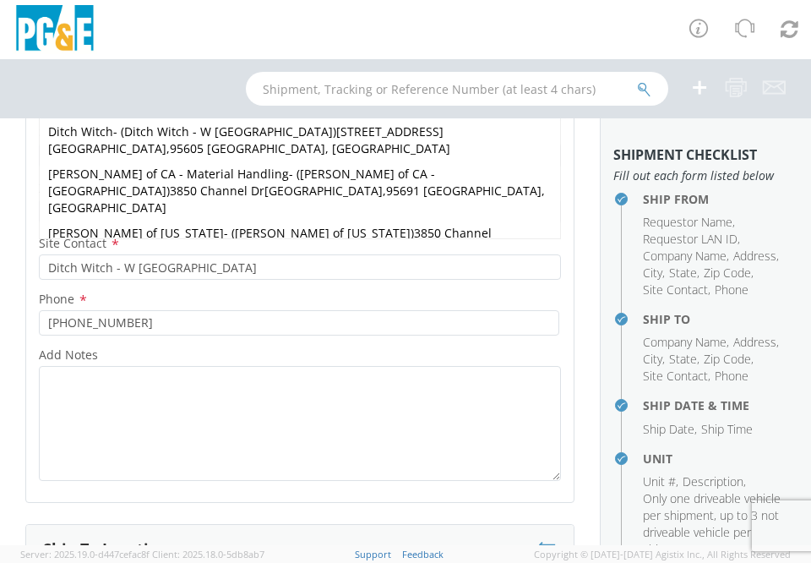
scroll to position [338, 0]
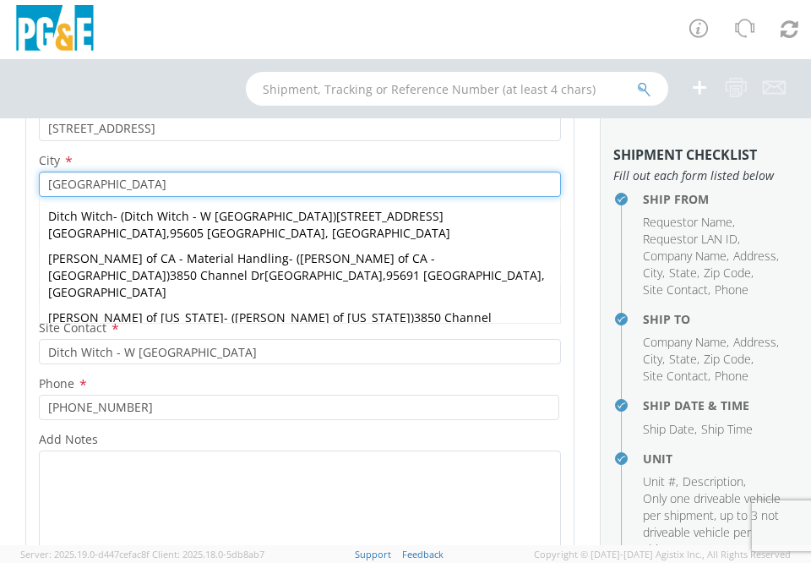
type input "[GEOGRAPHIC_DATA]"
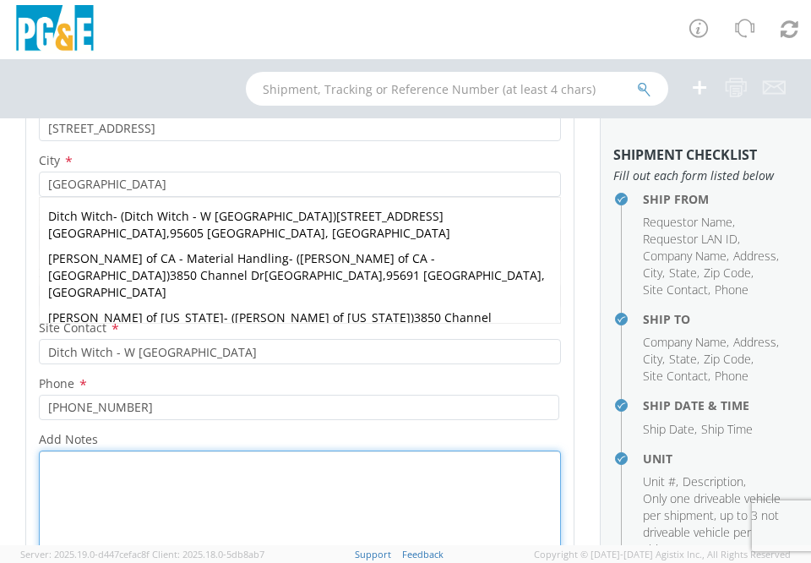
click at [190, 509] on textarea "Add Notes *" at bounding box center [300, 507] width 522 height 115
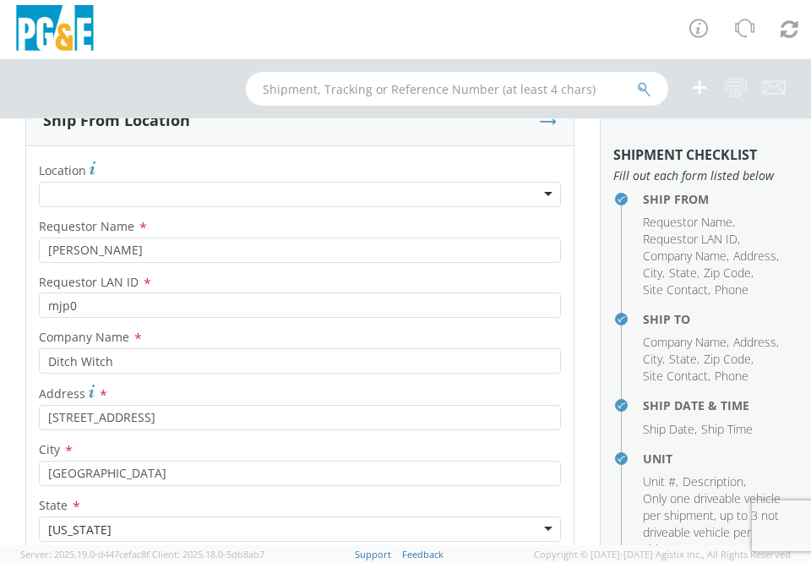
scroll to position [84, 0]
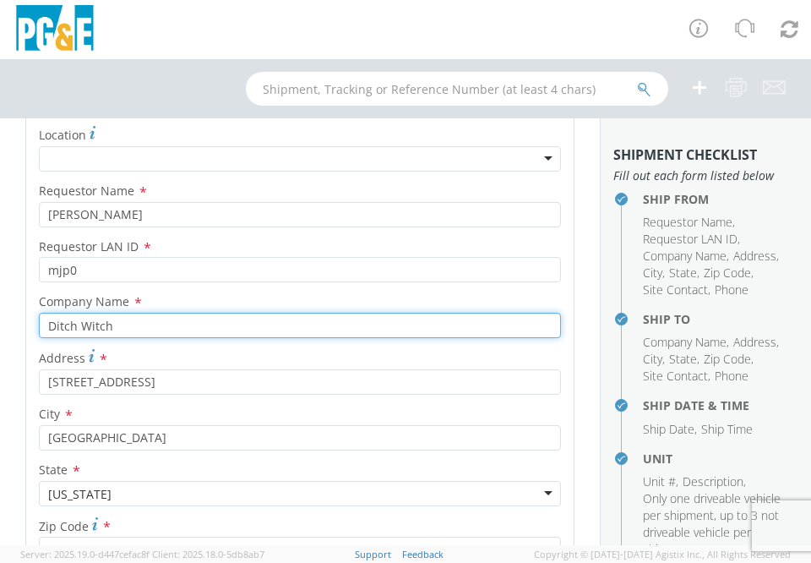
drag, startPoint x: 113, startPoint y: 330, endPoint x: -122, endPoint y: 338, distance: 235.8
click at [0, 338] on html "annexa Batch Shipping Guide Created with Sketch. calendar Created with Sketch." at bounding box center [405, 281] width 811 height 563
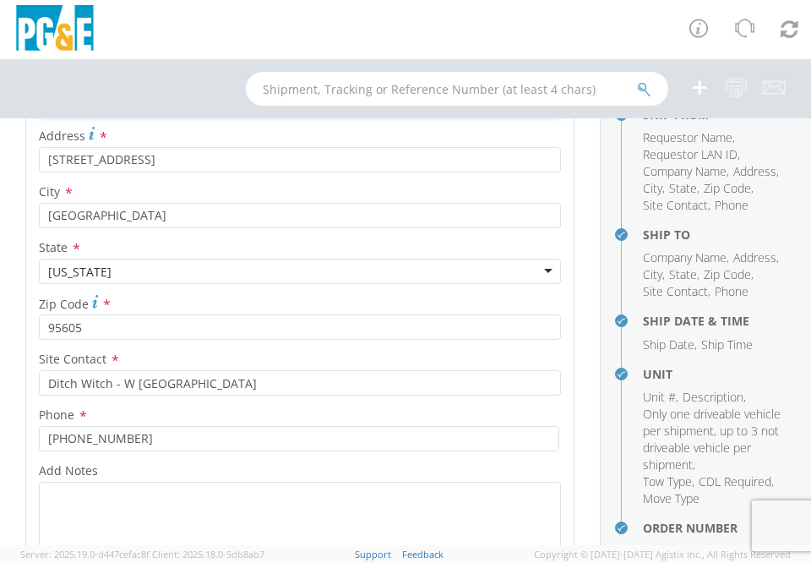
scroll to position [338, 0]
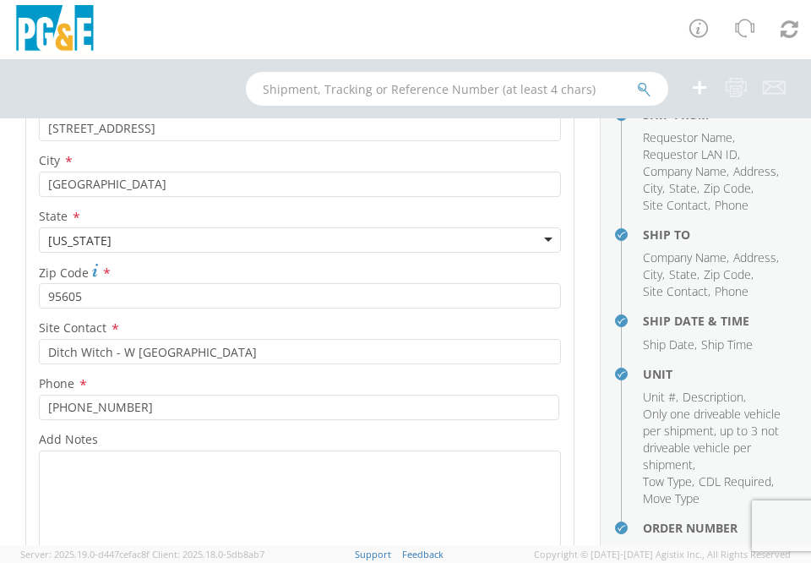
type input "Enoven"
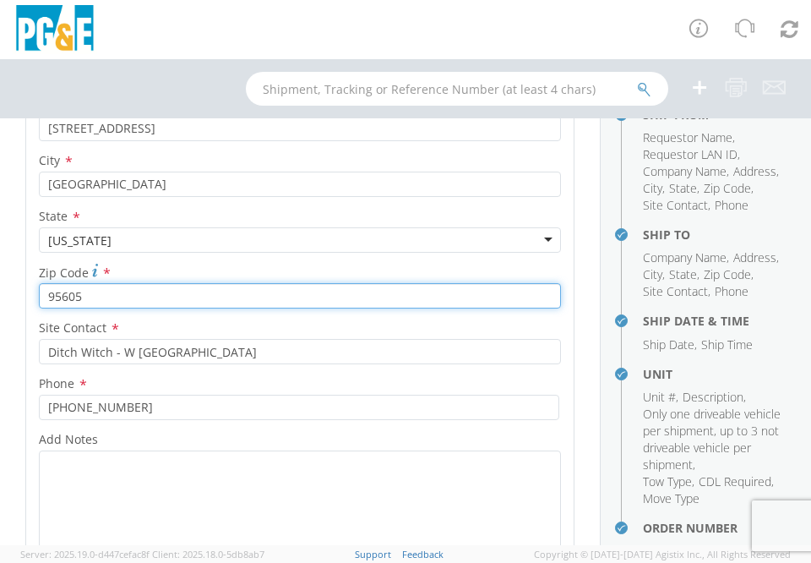
drag, startPoint x: 98, startPoint y: 296, endPoint x: 10, endPoint y: 302, distance: 88.0
paste input "91"
type input "95691"
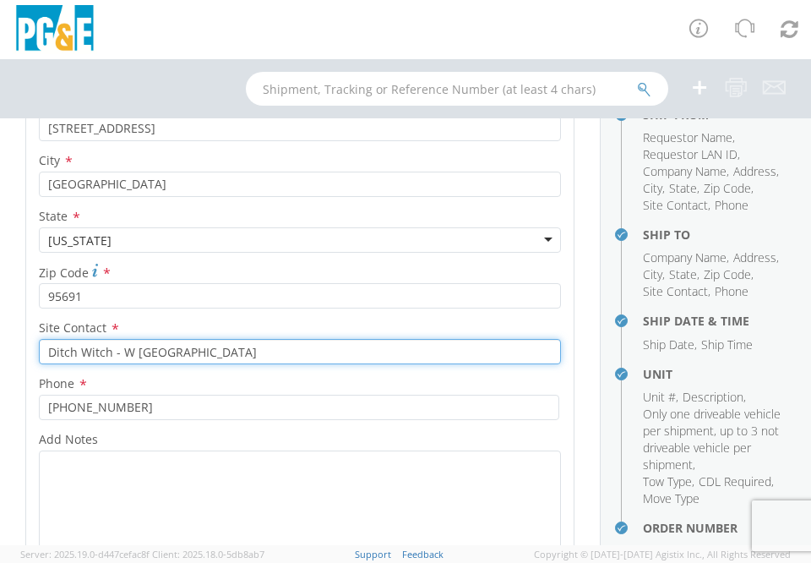
drag, startPoint x: 233, startPoint y: 354, endPoint x: 33, endPoint y: 356, distance: 200.2
click at [33, 356] on div "Ditch Witch - W [GEOGRAPHIC_DATA]" at bounding box center [299, 351] width 547 height 25
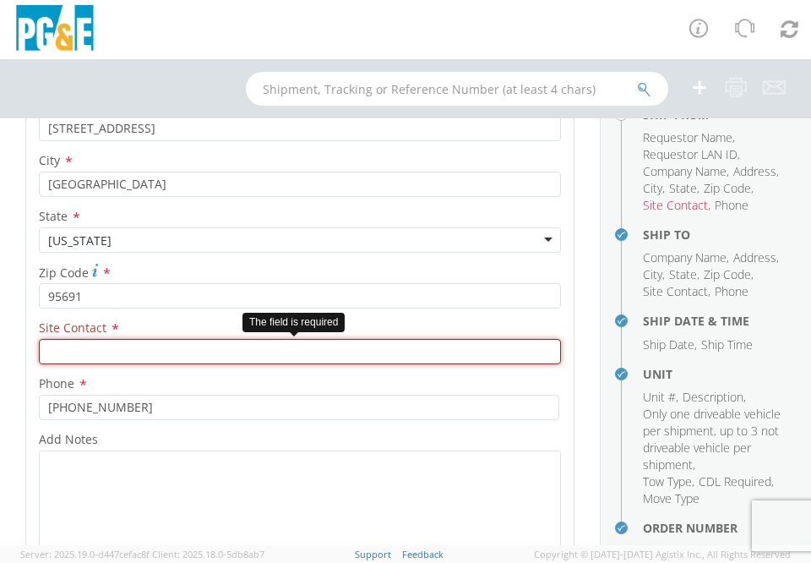
click at [78, 351] on input "text" at bounding box center [300, 351] width 522 height 25
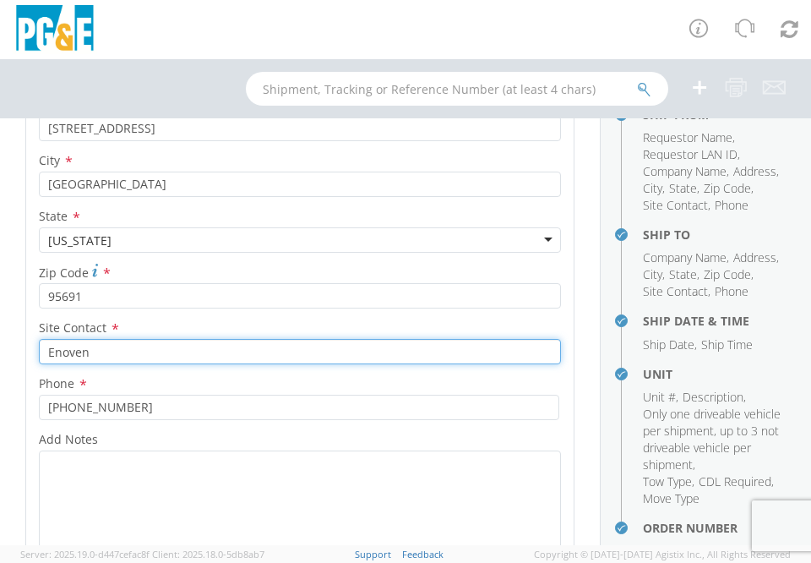
type input "Enoven"
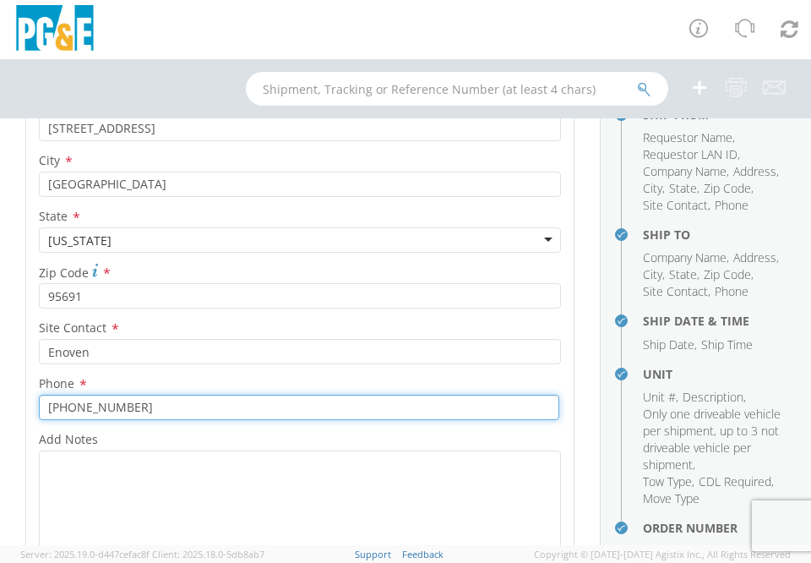
drag, startPoint x: 144, startPoint y: 405, endPoint x: -41, endPoint y: 403, distance: 184.2
click at [0, 403] on html "annexa Batch Shipping Guide Created with Sketch. calendar Created with Sketch." at bounding box center [405, 281] width 811 height 563
paste input "2-9692"
type input "[PHONE_NUMBER]"
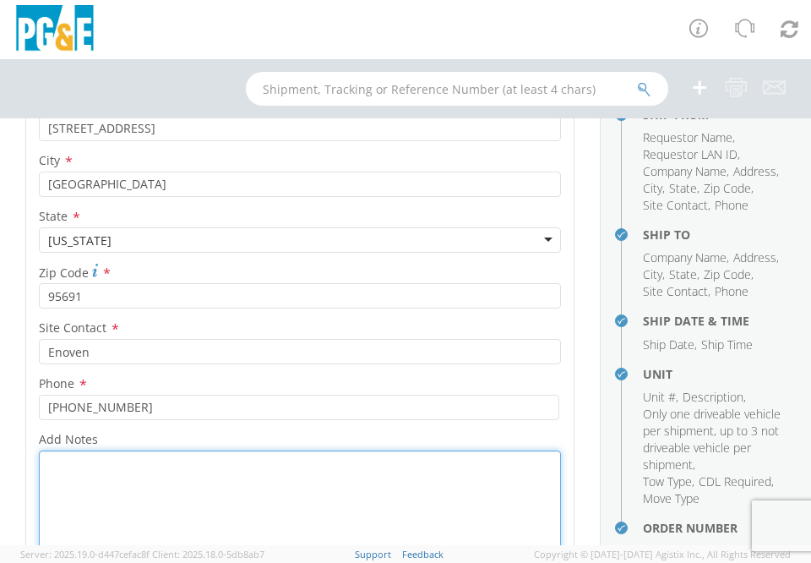
drag, startPoint x: 68, startPoint y: 504, endPoint x: 79, endPoint y: 503, distance: 11.9
click at [79, 503] on textarea "Add Notes *" at bounding box center [300, 507] width 522 height 115
type textarea "[PERSON_NAME] @ [PHONE_NUMBER]"
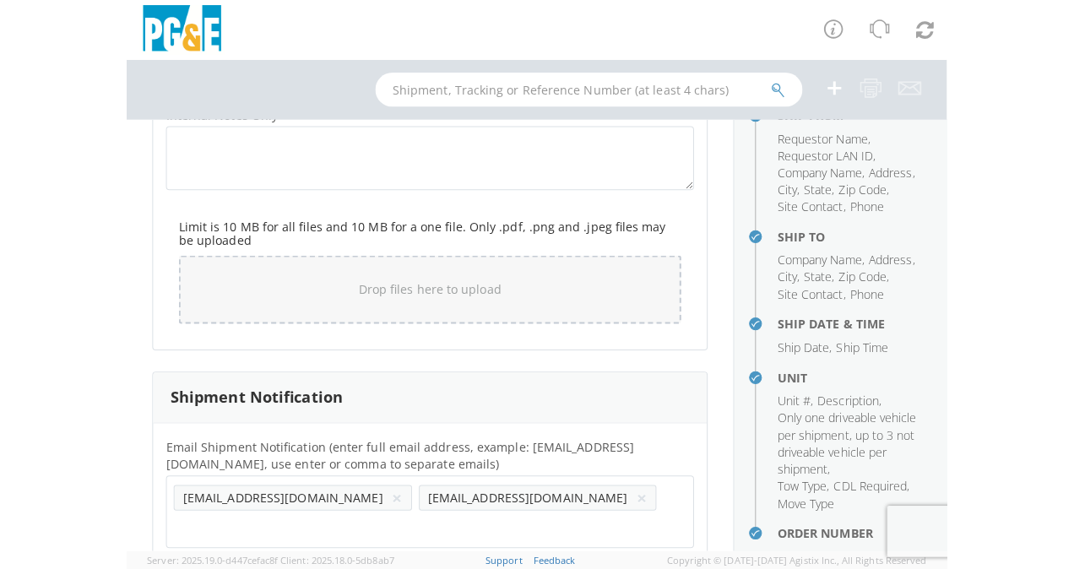
scroll to position [2561, 0]
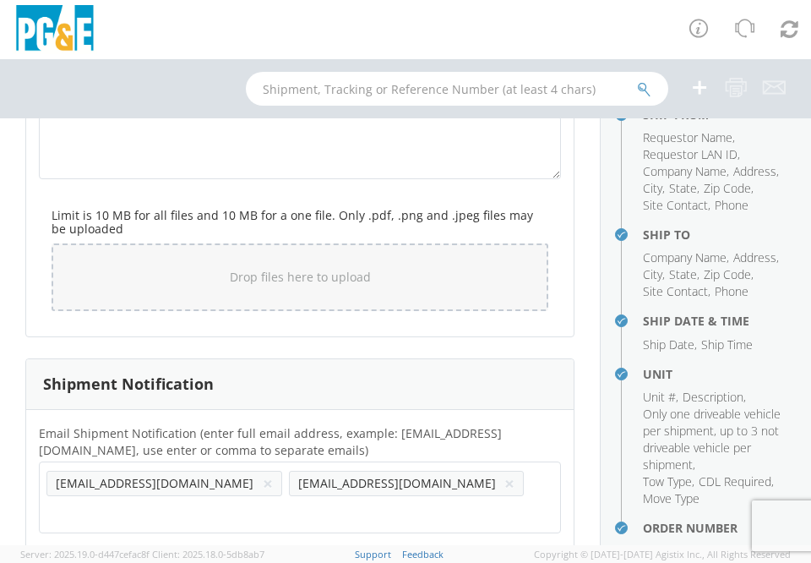
click at [154, 499] on input "text" at bounding box center [99, 511] width 107 height 24
paste input "[PERSON_NAME][EMAIL_ADDRESS][DOMAIN_NAME]"
type input "[PERSON_NAME][EMAIL_ADDRESS][DOMAIN_NAME]"
click at [449, 485] on ul "[EMAIL_ADDRESS][DOMAIN_NAME] × [EMAIL_ADDRESS][DOMAIN_NAME] × [PERSON_NAME][EMA…" at bounding box center [299, 497] width 507 height 57
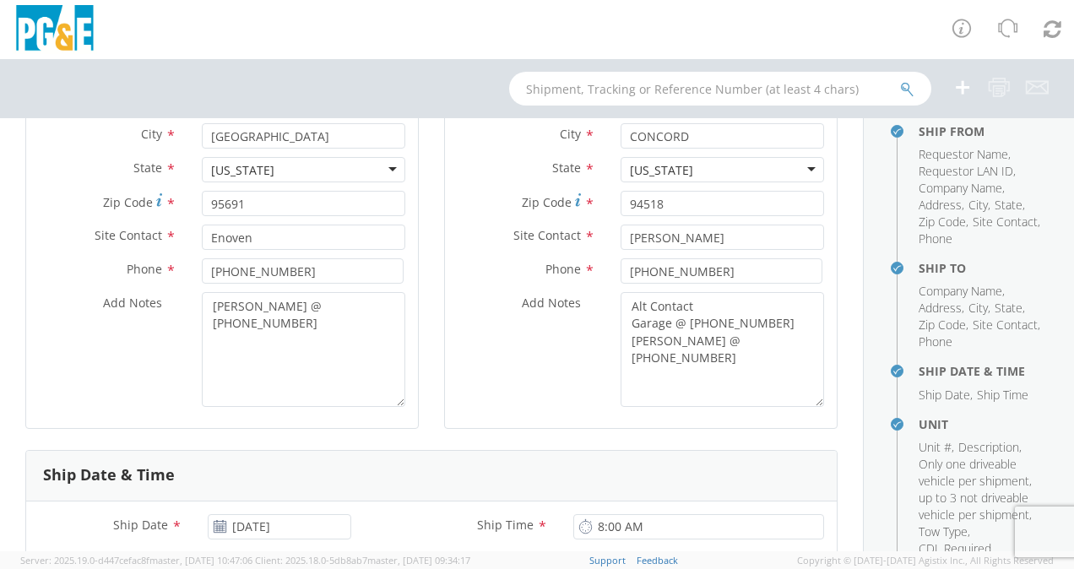
scroll to position [0, 0]
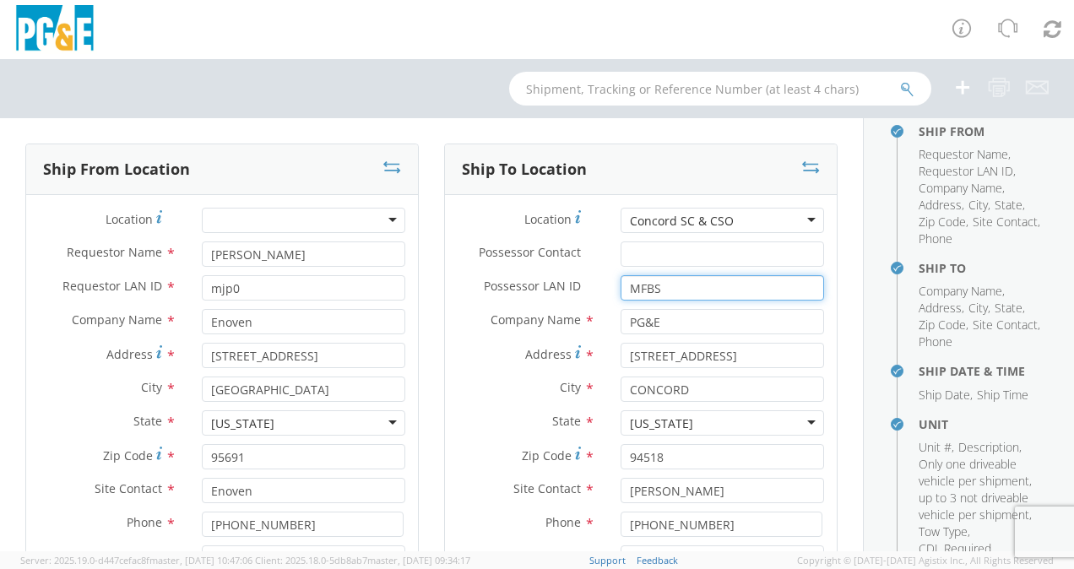
click at [637, 282] on input "MFBS" at bounding box center [723, 287] width 204 height 25
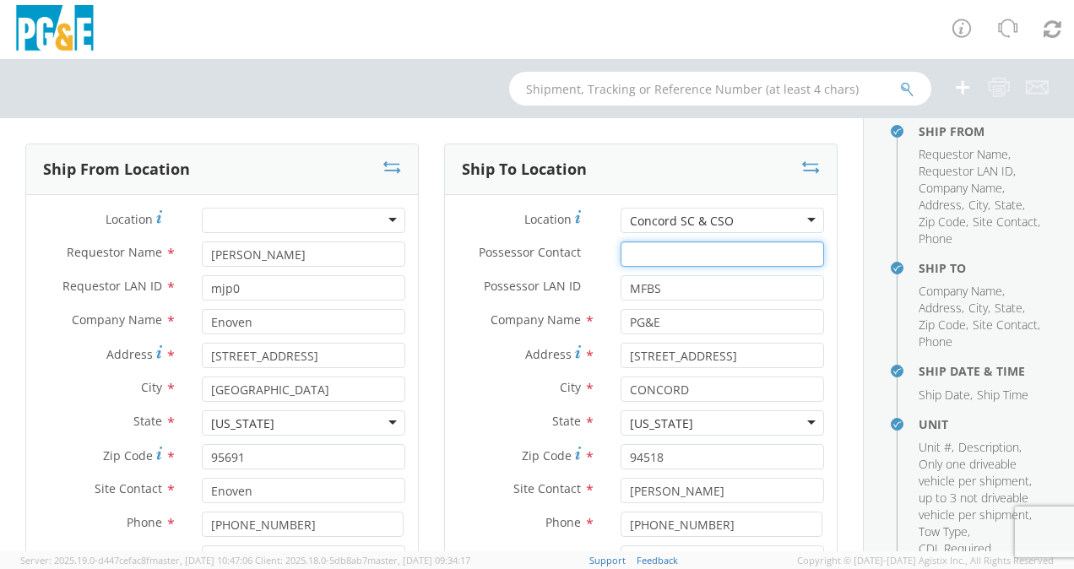
click at [639, 247] on input "Possessor Contact *" at bounding box center [723, 254] width 204 height 25
paste input "[PERSON_NAME]"
drag, startPoint x: 701, startPoint y: 255, endPoint x: 659, endPoint y: 253, distance: 42.3
click at [659, 253] on input "[PERSON_NAME]" at bounding box center [723, 254] width 204 height 25
click at [677, 250] on input "[PERSON_NAME]" at bounding box center [723, 254] width 204 height 25
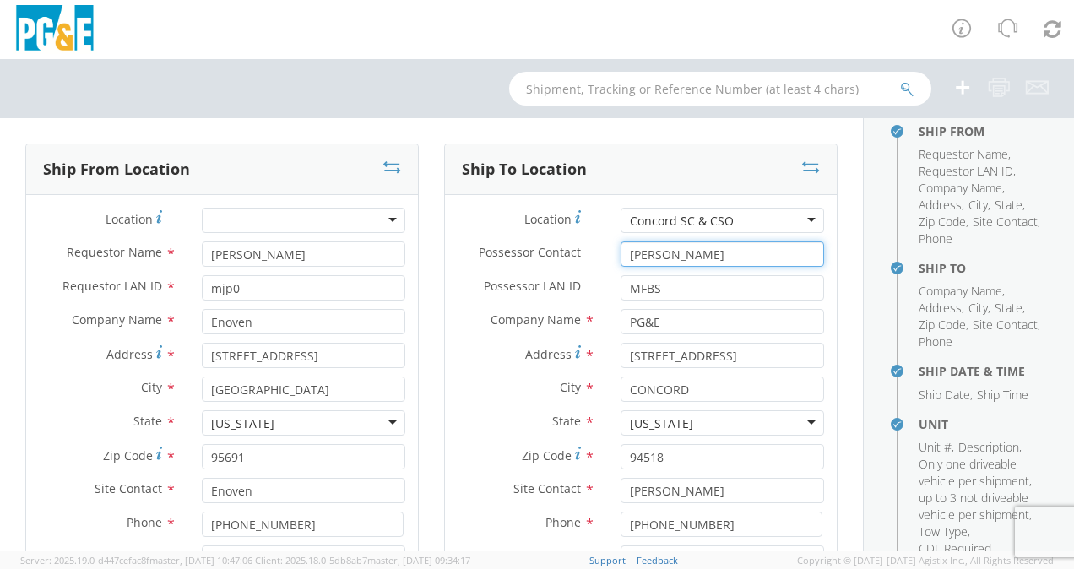
drag, startPoint x: 693, startPoint y: 253, endPoint x: 664, endPoint y: 257, distance: 29.0
click at [664, 257] on input "[PERSON_NAME]" at bounding box center [723, 254] width 204 height 25
click at [622, 255] on input "[PERSON_NAME]," at bounding box center [723, 254] width 204 height 25
paste input "[PERSON_NAME]"
click at [704, 255] on input "[PERSON_NAME]," at bounding box center [723, 254] width 204 height 25
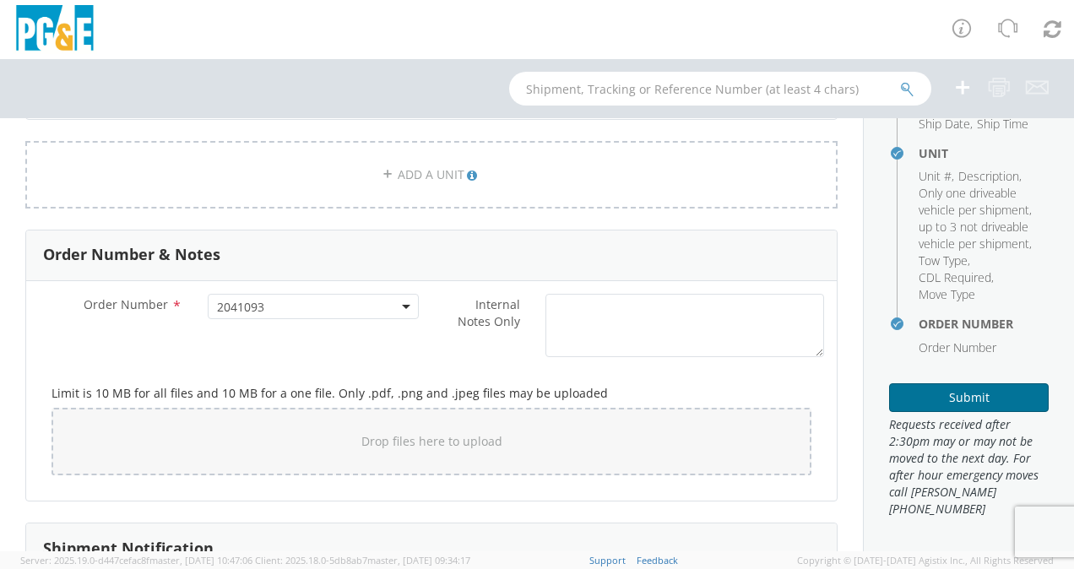
scroll to position [371, 0]
type input "[PERSON_NAME]"
click at [961, 404] on button "Submit" at bounding box center [969, 397] width 160 height 29
